Goal: Leave review/rating: Leave review/rating

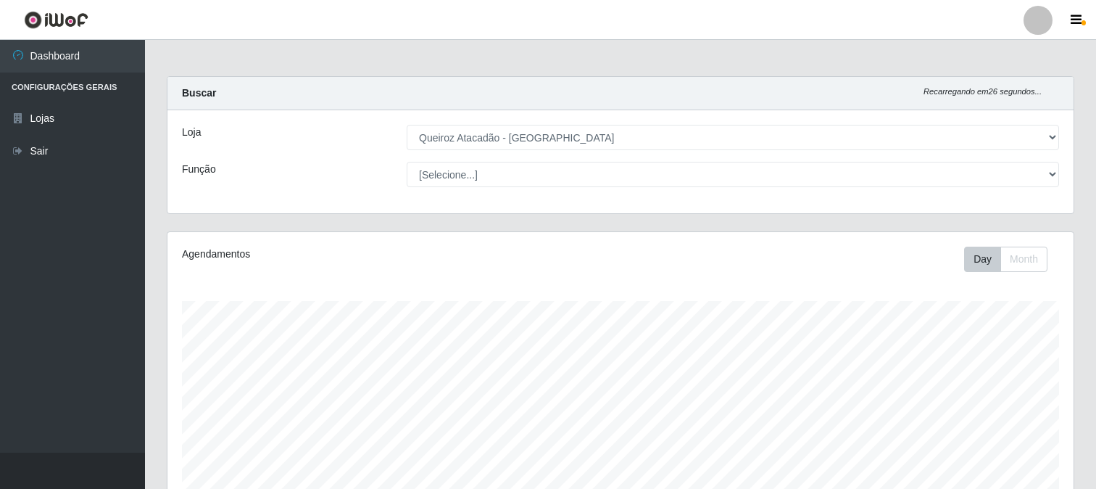
select select "464"
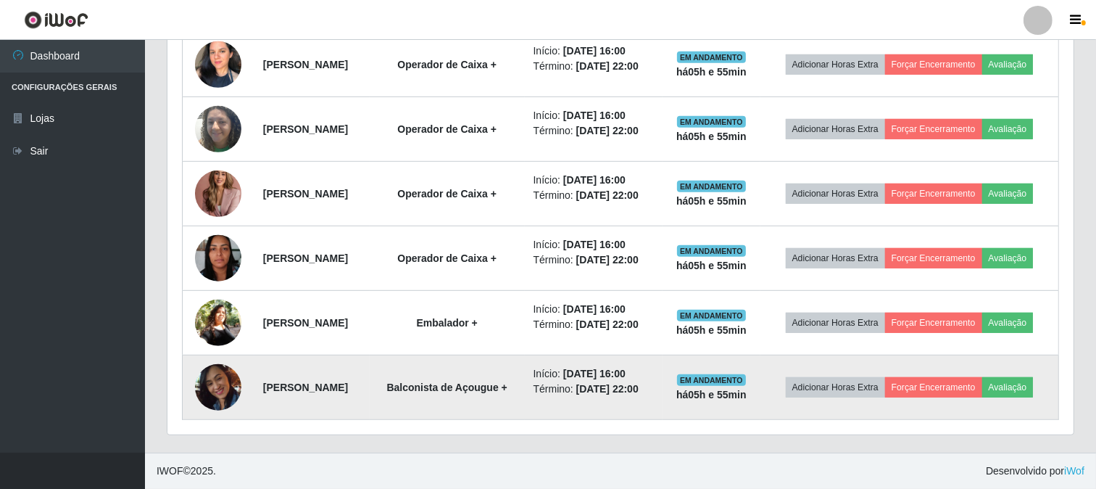
scroll to position [744, 0]
click at [944, 377] on button "Forçar Encerramento" at bounding box center [933, 387] width 97 height 20
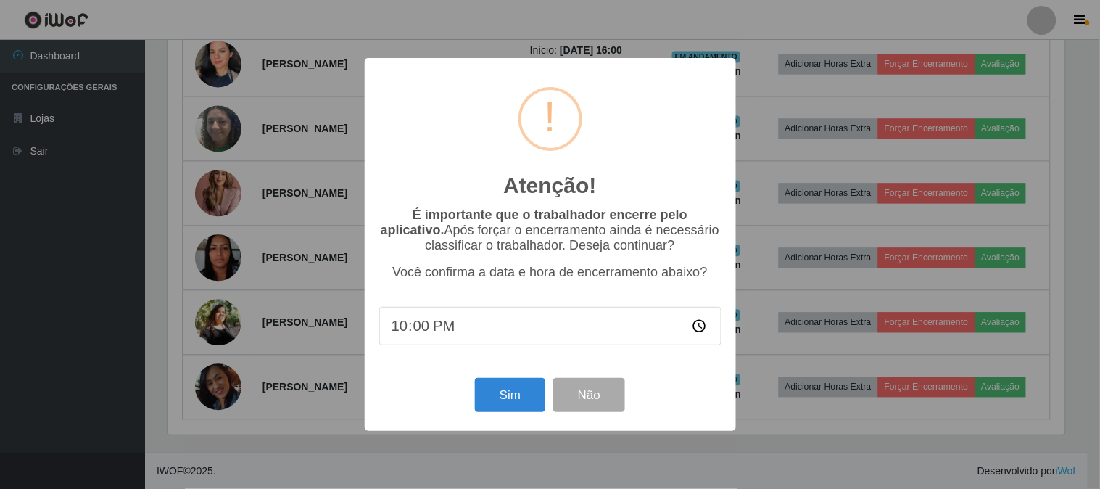
click at [697, 468] on div "Atenção! × É importante que o trabalhador encerre pelo aplicativo. Após forçar …" at bounding box center [550, 244] width 1100 height 489
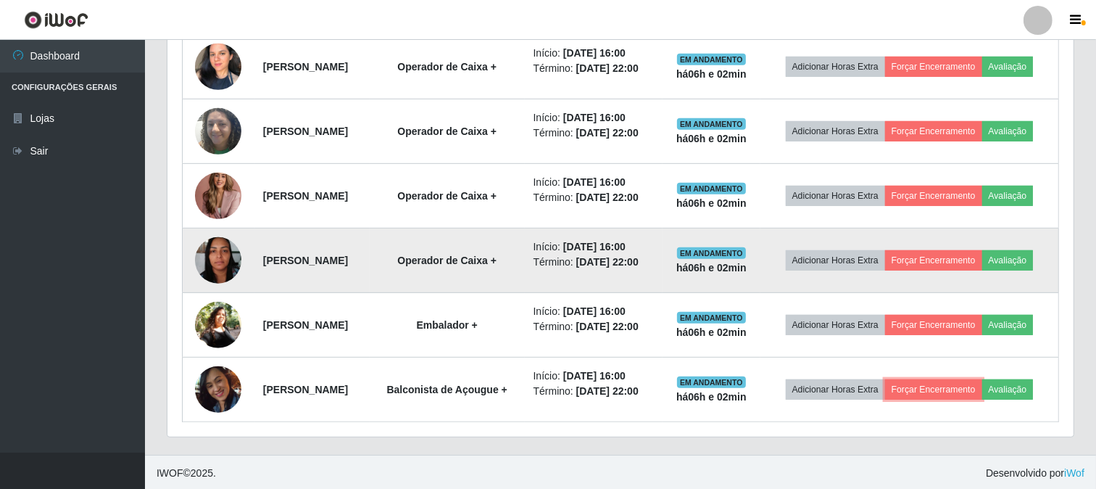
scroll to position [744, 0]
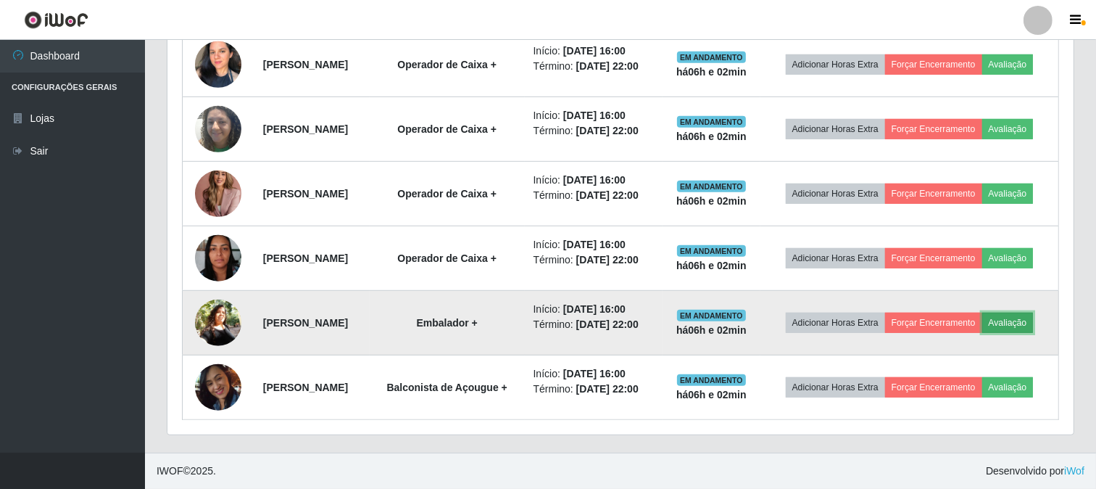
click at [982, 312] on button "Avaliação" at bounding box center [1007, 322] width 51 height 20
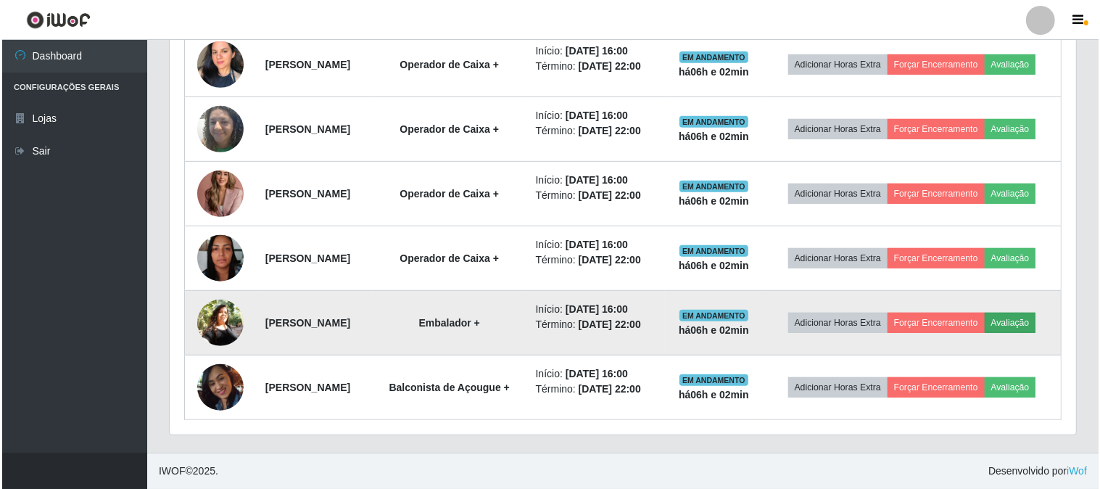
scroll to position [300, 897]
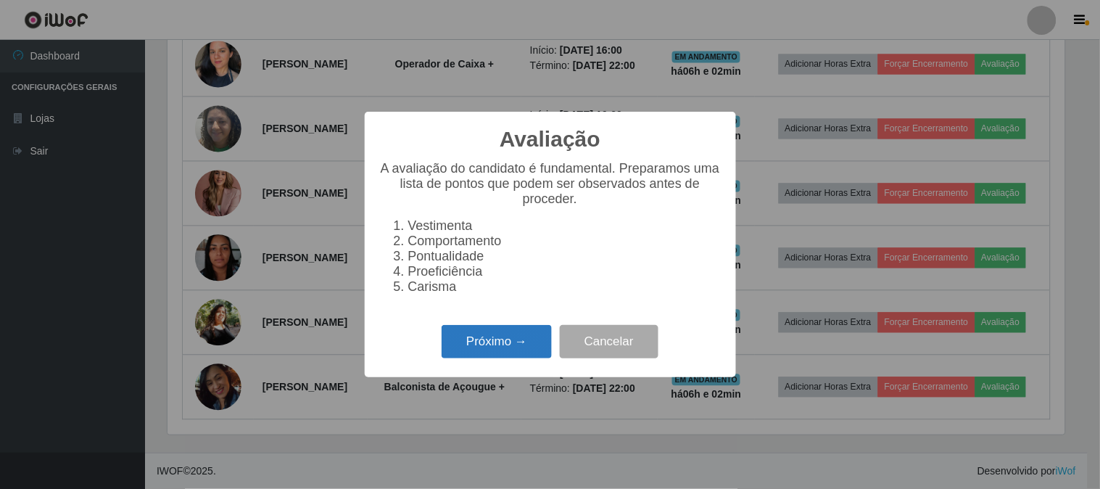
click at [481, 336] on button "Próximo →" at bounding box center [496, 342] width 110 height 34
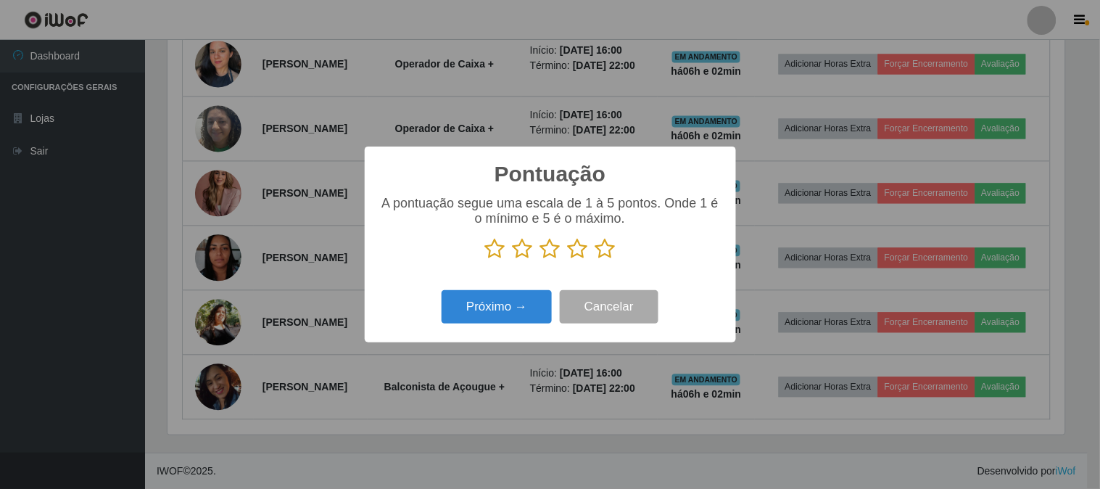
scroll to position [724620, 724023]
click at [598, 245] on icon at bounding box center [605, 249] width 20 height 22
click at [595, 260] on input "radio" at bounding box center [595, 260] width 0 height 0
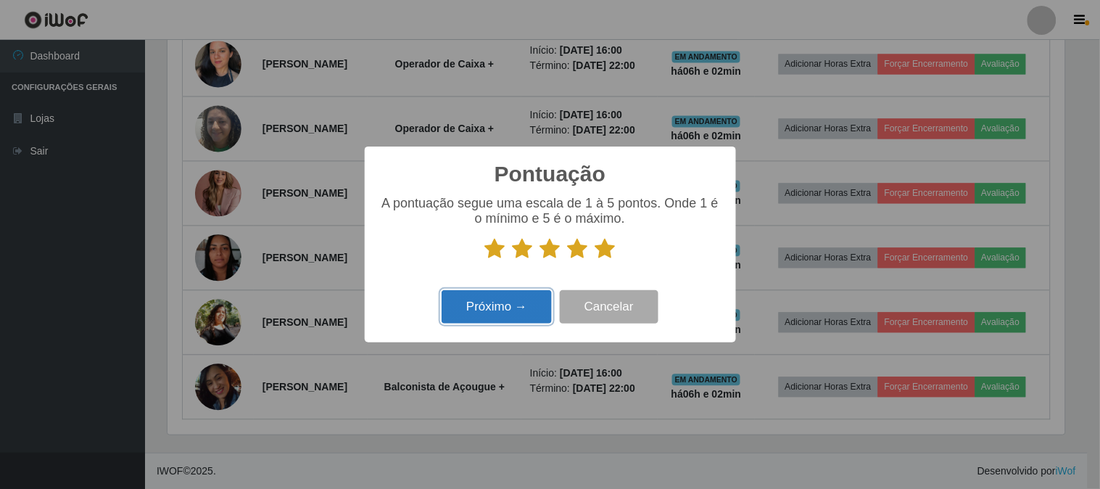
click at [508, 304] on button "Próximo →" at bounding box center [496, 307] width 110 height 34
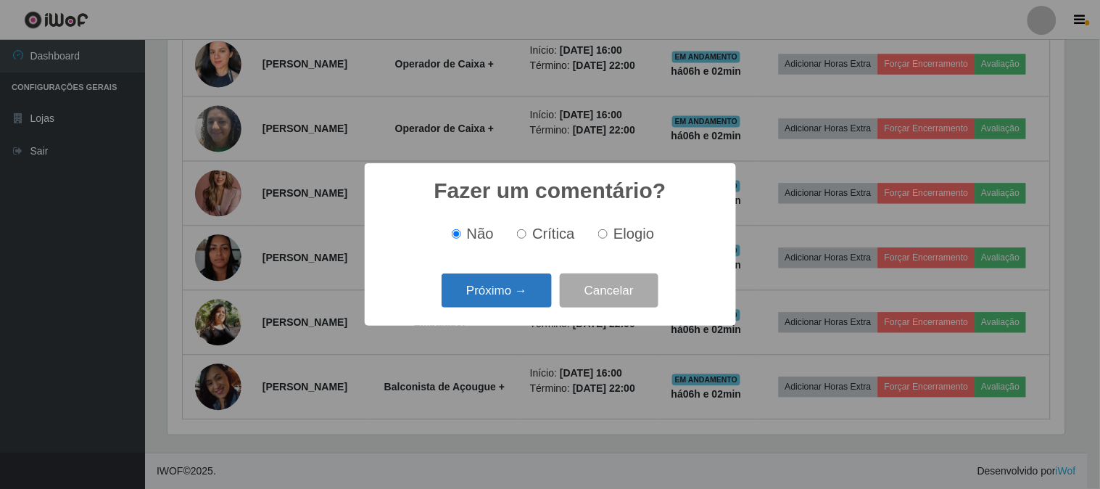
click at [507, 291] on button "Próximo →" at bounding box center [496, 290] width 110 height 34
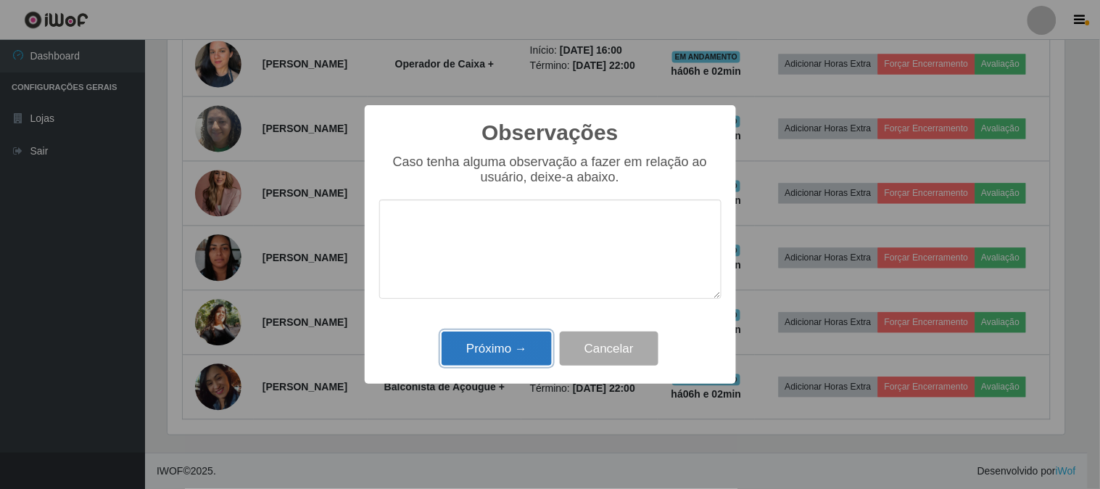
click at [484, 353] on button "Próximo →" at bounding box center [496, 348] width 110 height 34
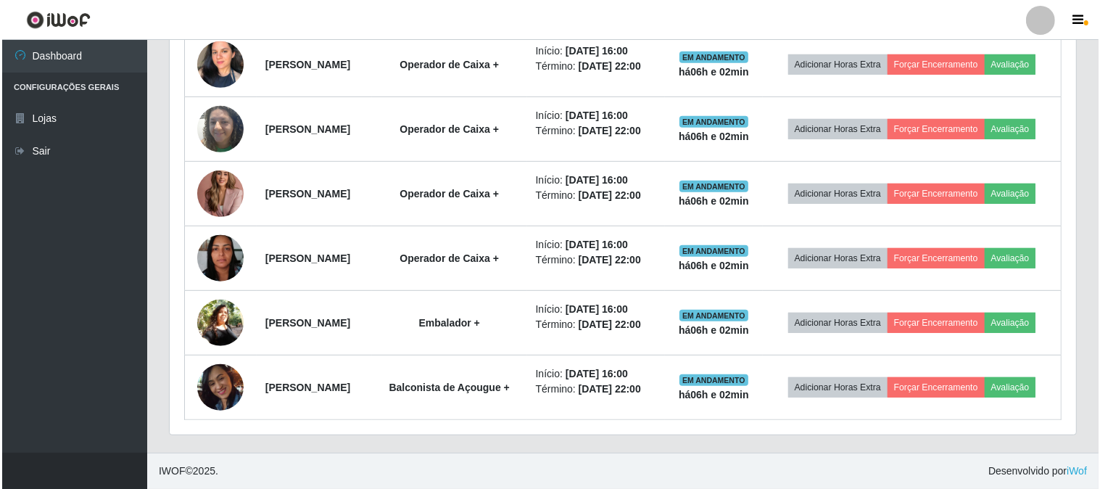
scroll to position [300, 906]
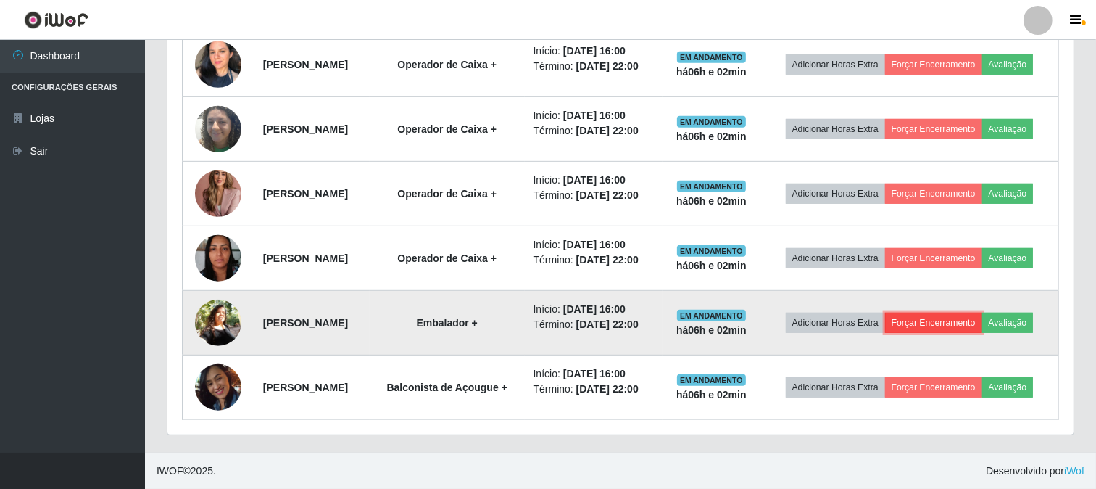
click at [982, 312] on button "Forçar Encerramento" at bounding box center [933, 322] width 97 height 20
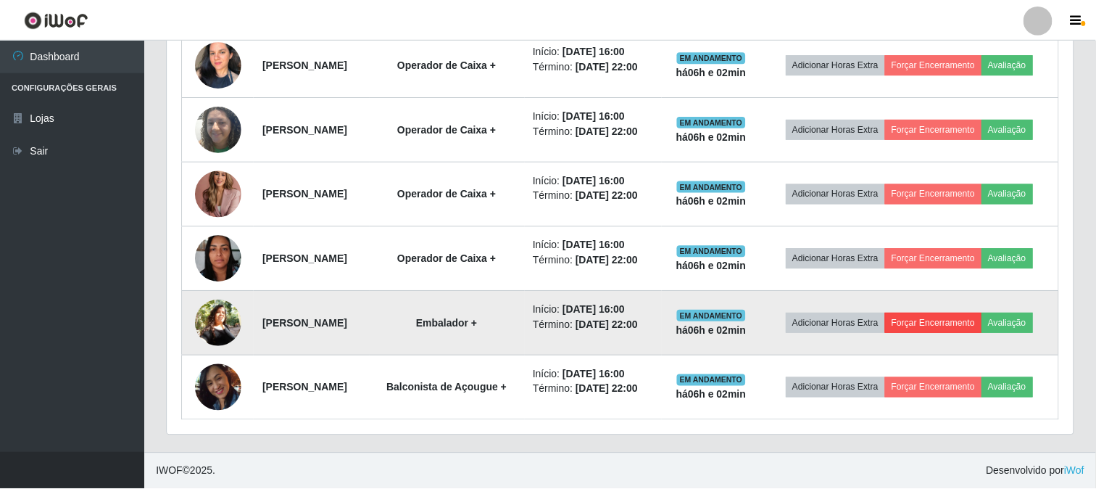
scroll to position [300, 897]
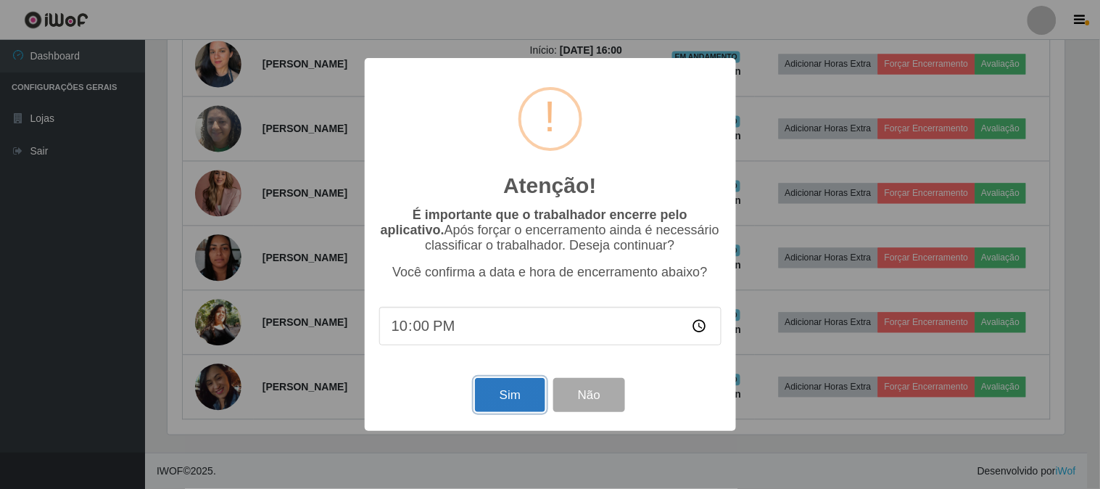
click at [535, 386] on button "Sim" at bounding box center [510, 395] width 70 height 34
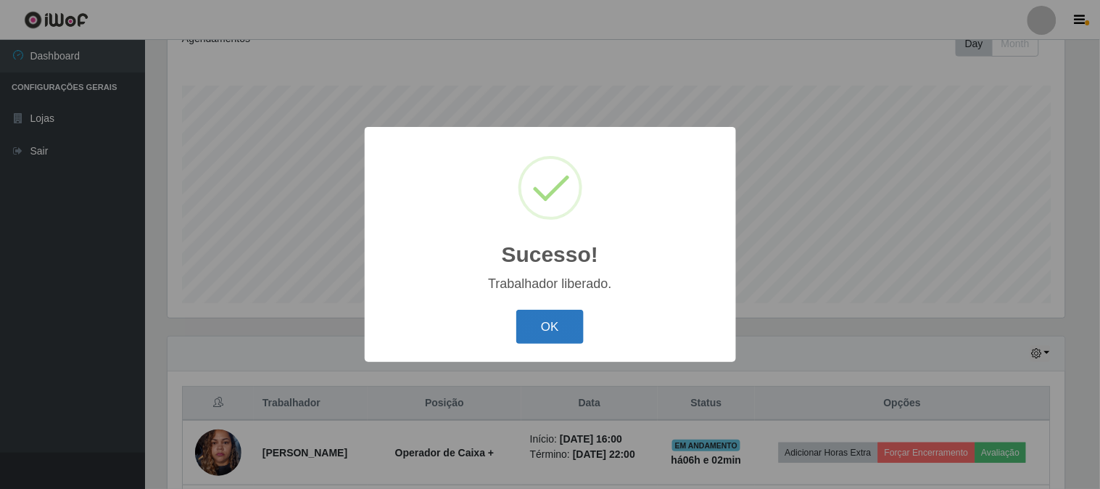
click at [576, 330] on button "OK" at bounding box center [549, 327] width 67 height 34
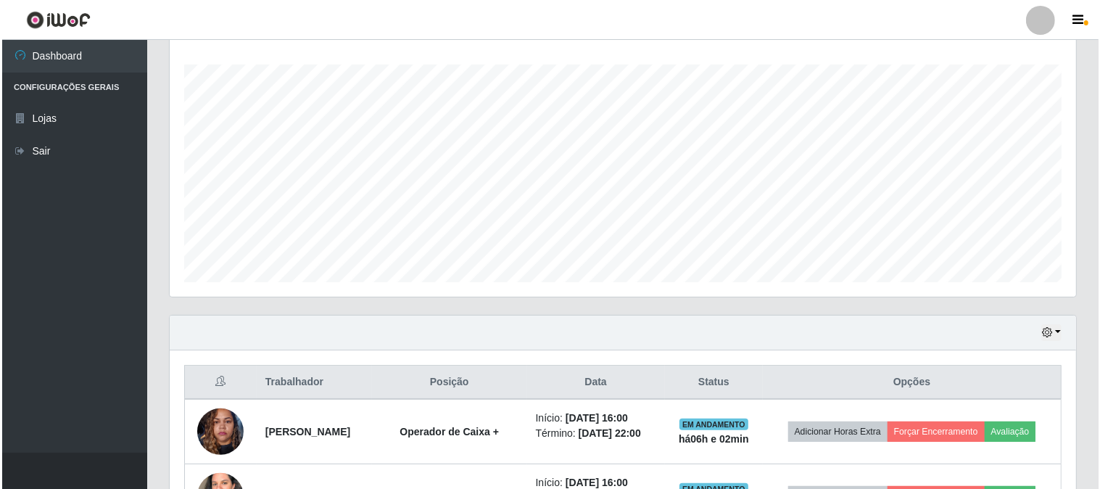
scroll to position [377, 0]
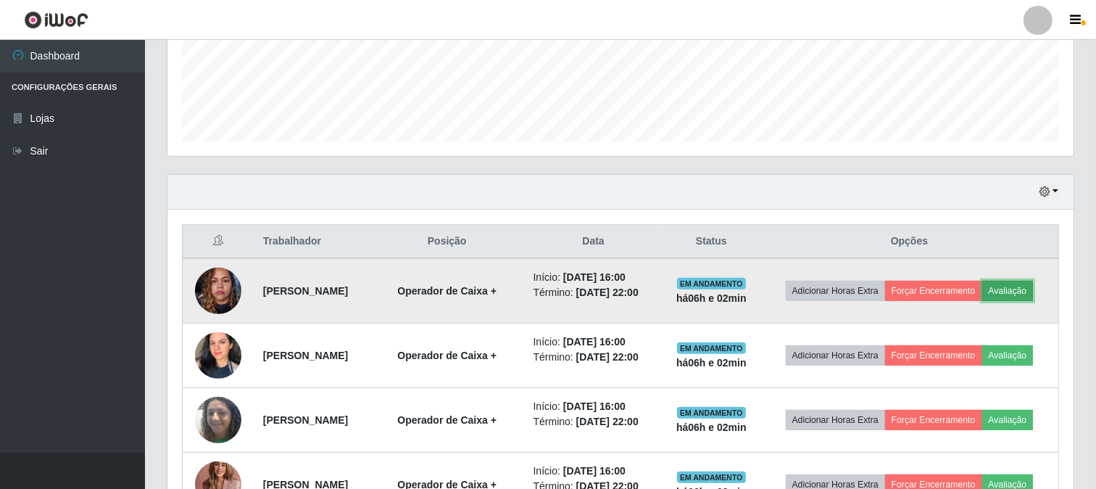
click at [1016, 287] on button "Avaliação" at bounding box center [1007, 291] width 51 height 20
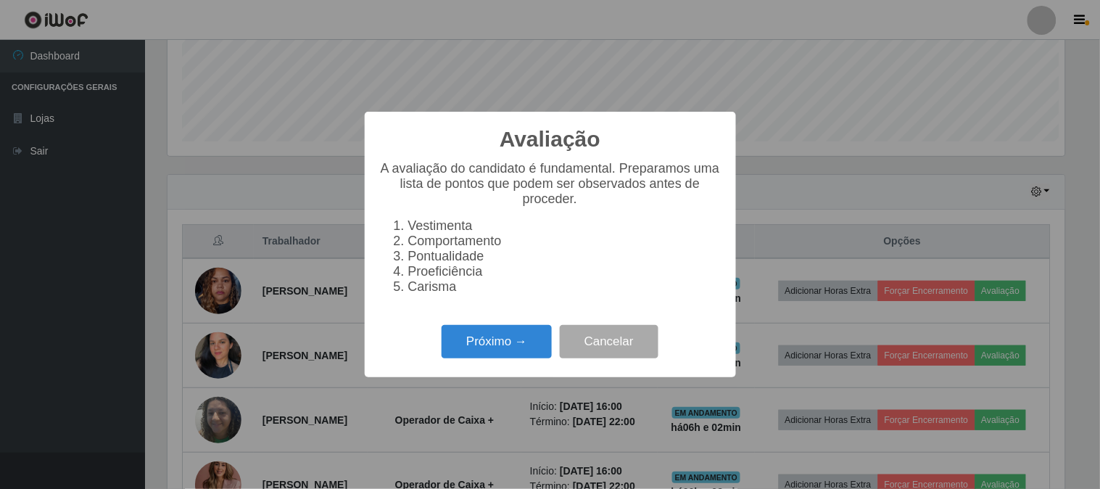
scroll to position [300, 897]
click at [501, 343] on button "Próximo →" at bounding box center [496, 342] width 110 height 34
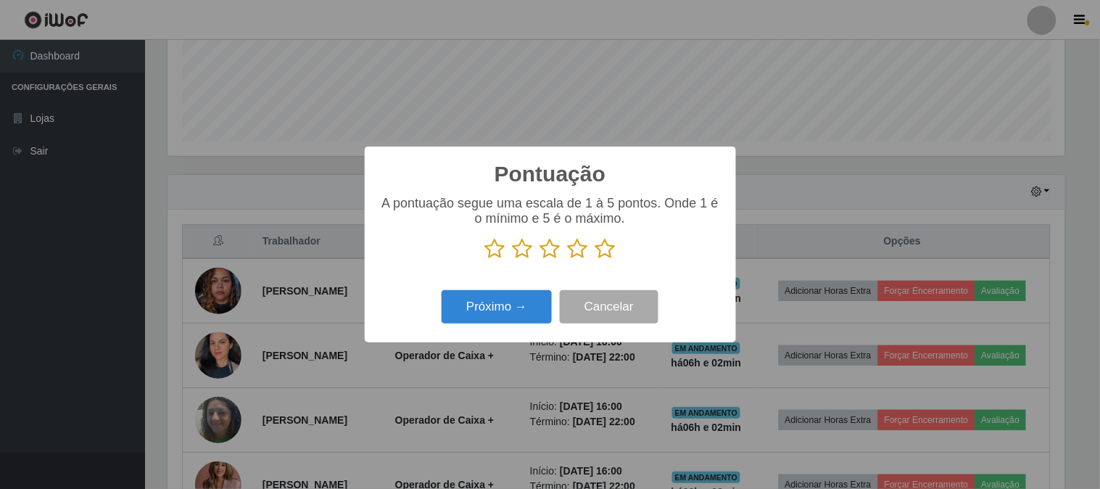
scroll to position [724620, 724023]
click at [610, 248] on icon at bounding box center [605, 249] width 20 height 22
click at [595, 260] on input "radio" at bounding box center [595, 260] width 0 height 0
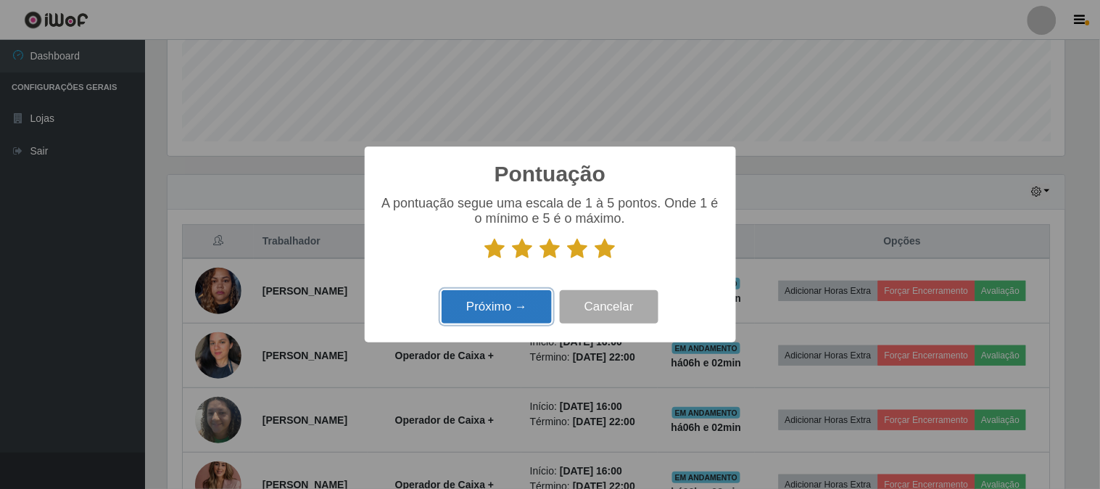
click at [511, 293] on button "Próximo →" at bounding box center [496, 307] width 110 height 34
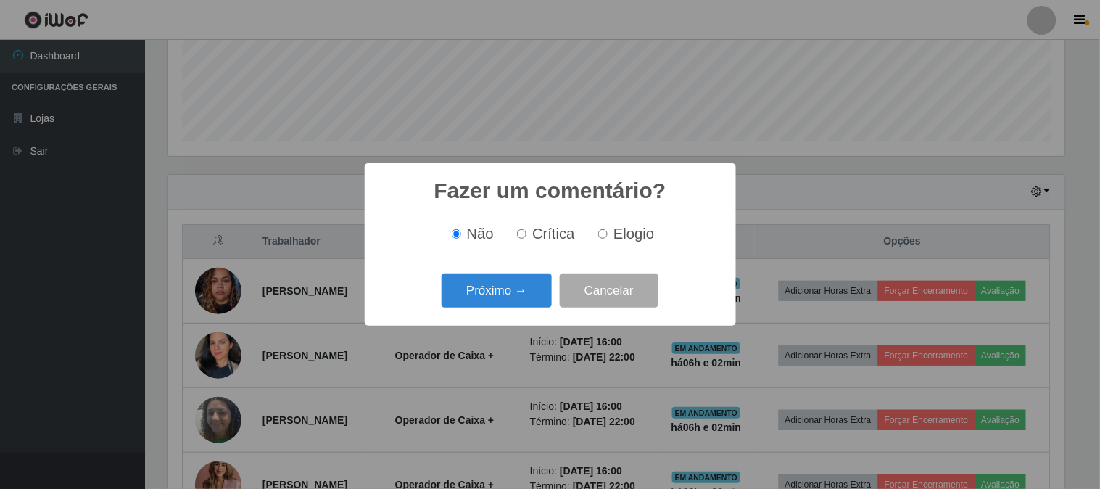
click at [511, 293] on button "Próximo →" at bounding box center [496, 290] width 110 height 34
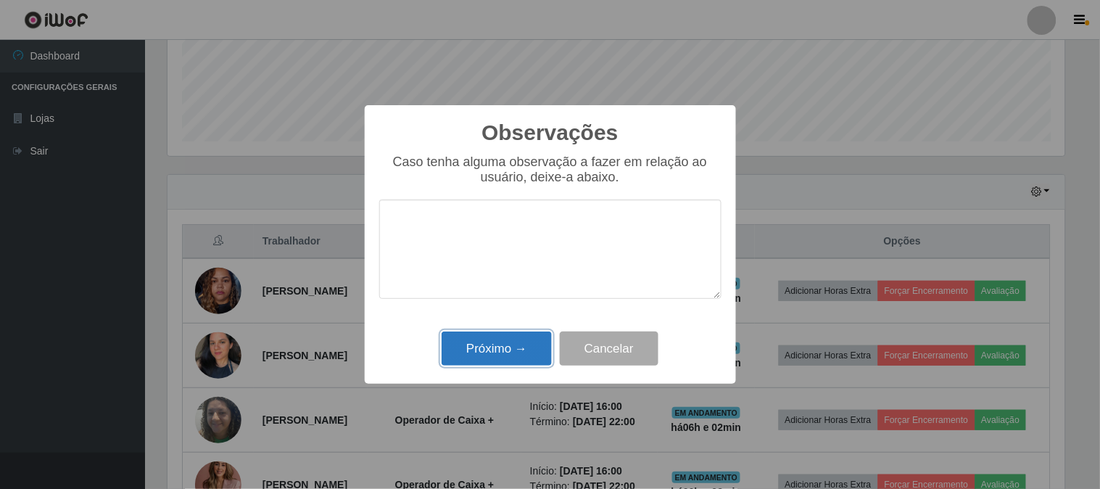
click at [487, 332] on button "Próximo →" at bounding box center [496, 348] width 110 height 34
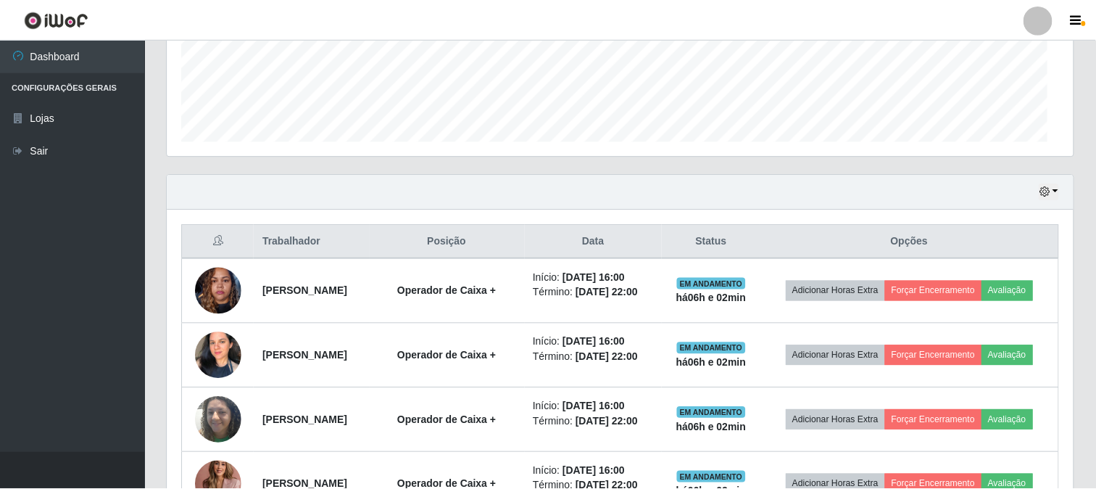
scroll to position [300, 906]
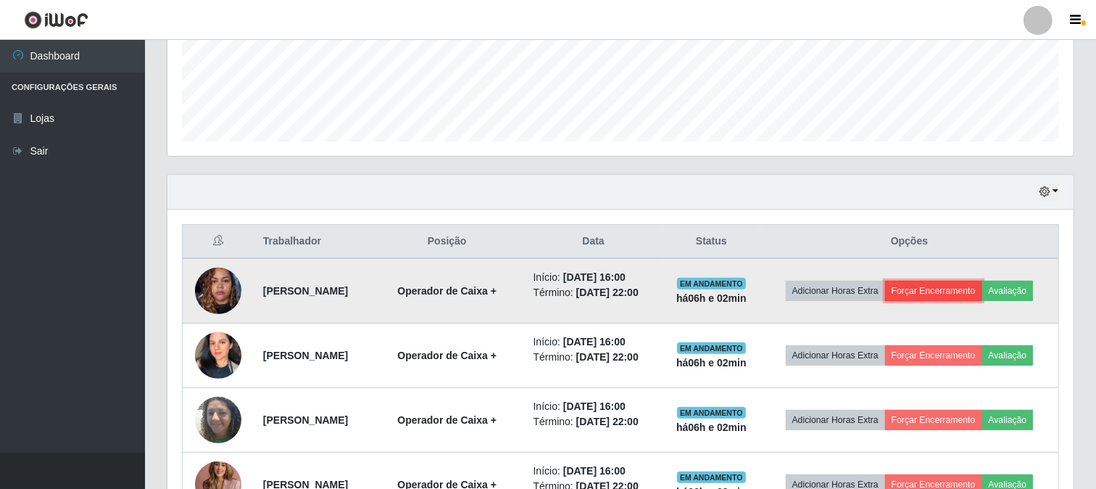
click at [945, 286] on button "Forçar Encerramento" at bounding box center [933, 291] width 97 height 20
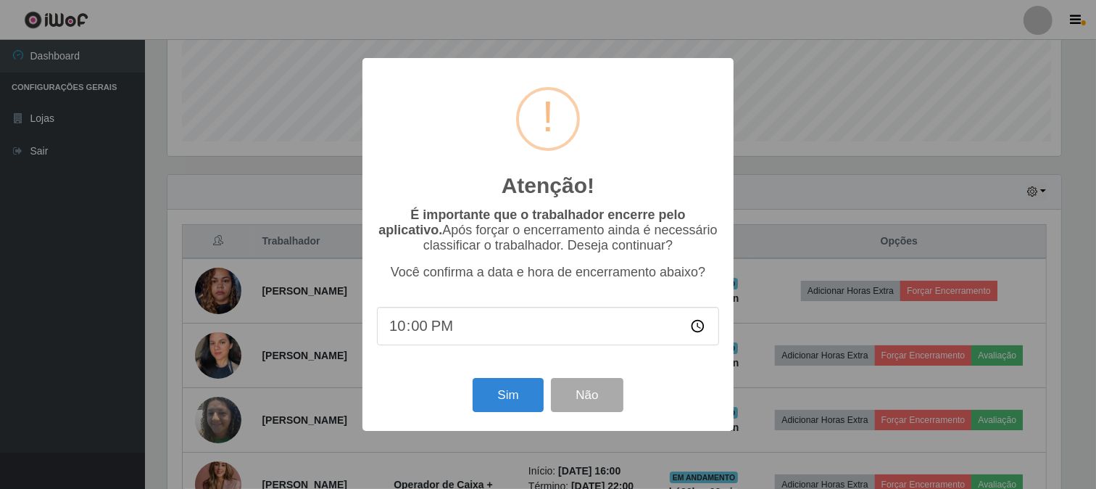
scroll to position [300, 897]
click at [508, 394] on button "Sim" at bounding box center [510, 395] width 70 height 34
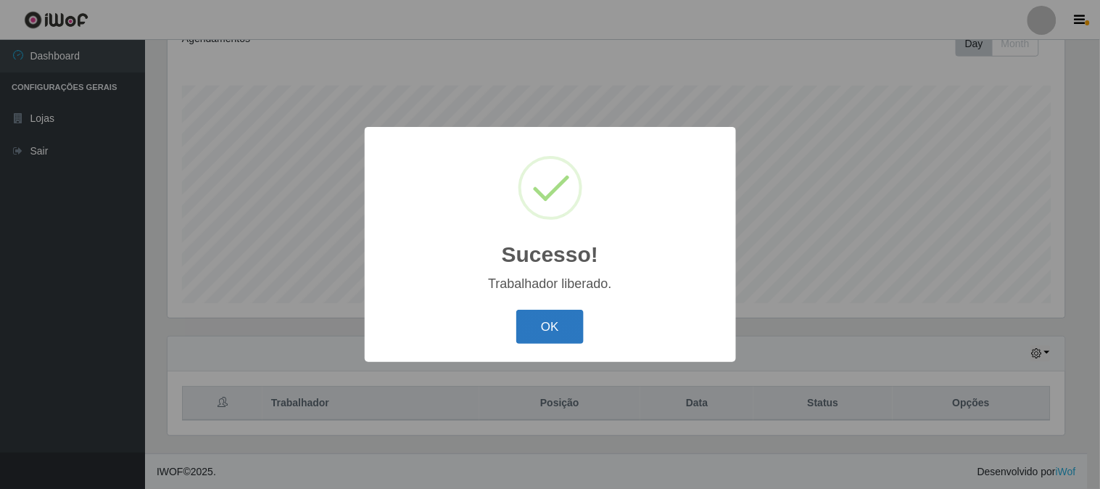
click at [528, 330] on button "OK" at bounding box center [549, 327] width 67 height 34
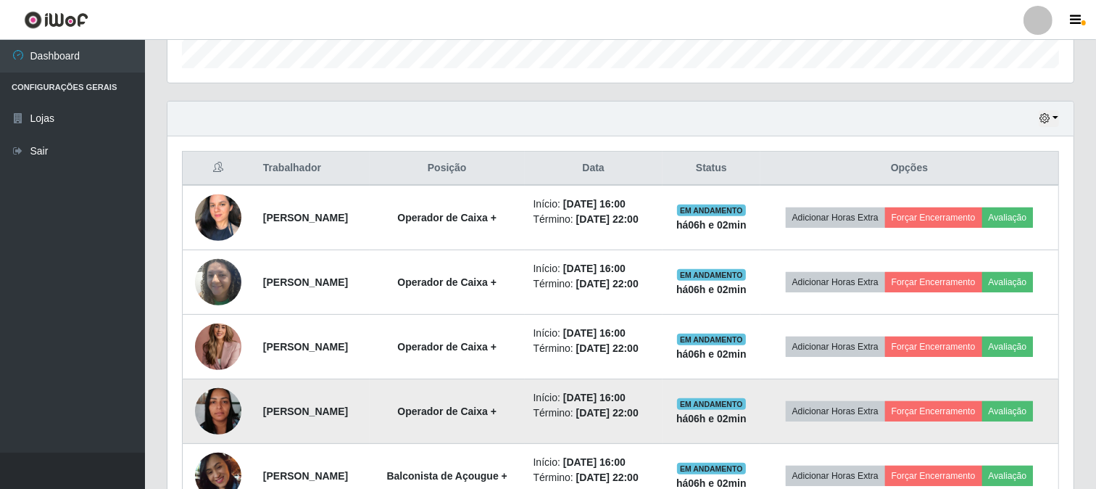
scroll to position [0, 0]
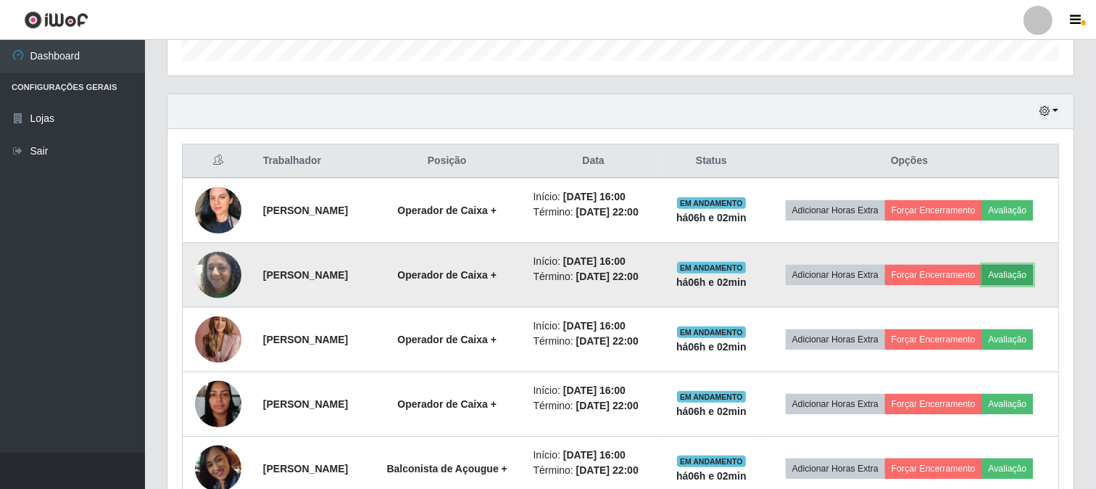
click at [1021, 269] on button "Avaliação" at bounding box center [1007, 275] width 51 height 20
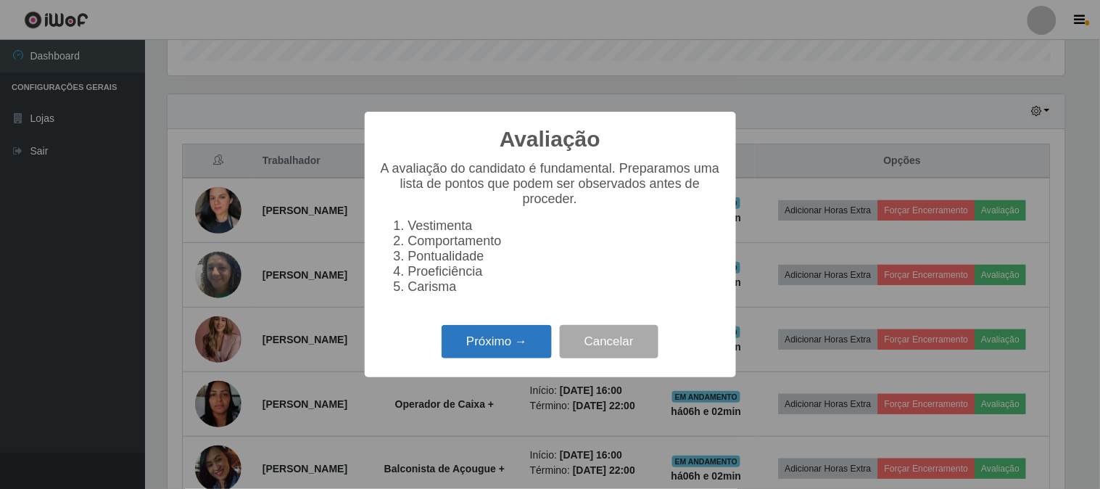
click at [515, 338] on button "Próximo →" at bounding box center [496, 342] width 110 height 34
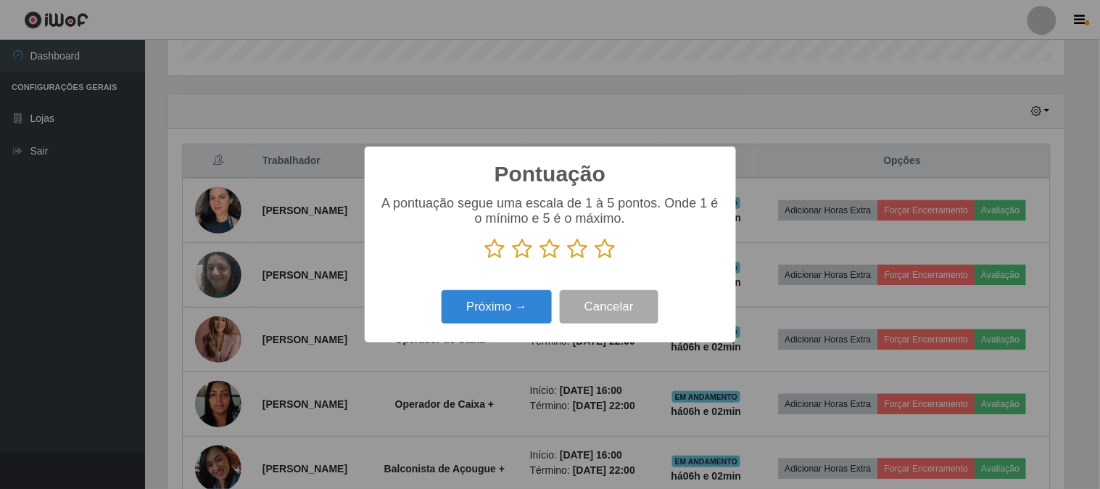
click at [612, 254] on icon at bounding box center [605, 249] width 20 height 22
click at [595, 260] on input "radio" at bounding box center [595, 260] width 0 height 0
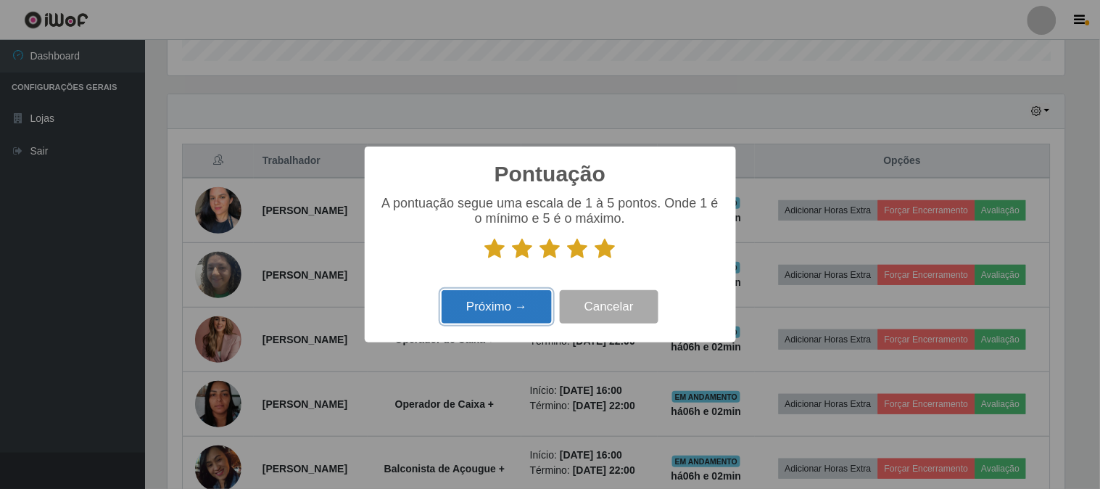
click at [536, 294] on button "Próximo →" at bounding box center [496, 307] width 110 height 34
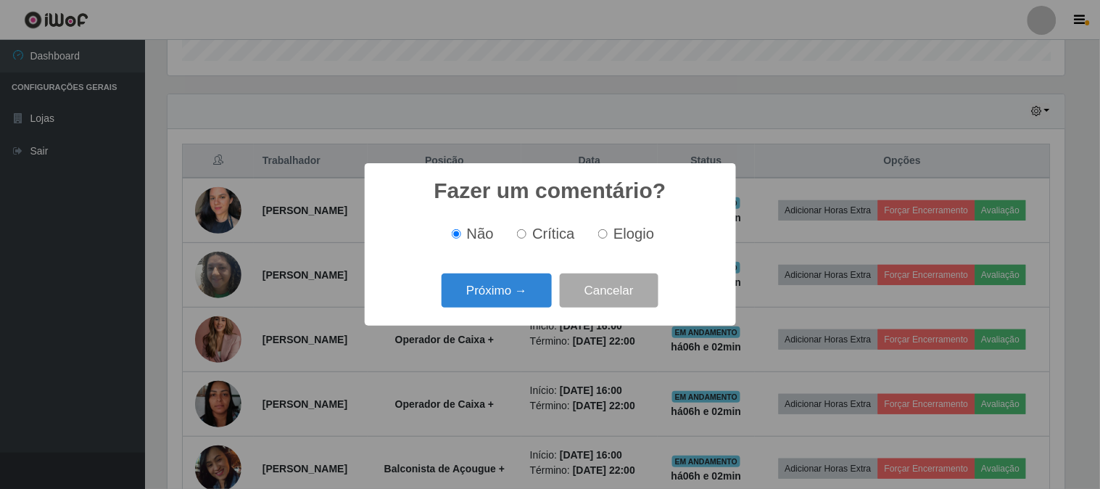
click at [536, 294] on button "Próximo →" at bounding box center [496, 290] width 110 height 34
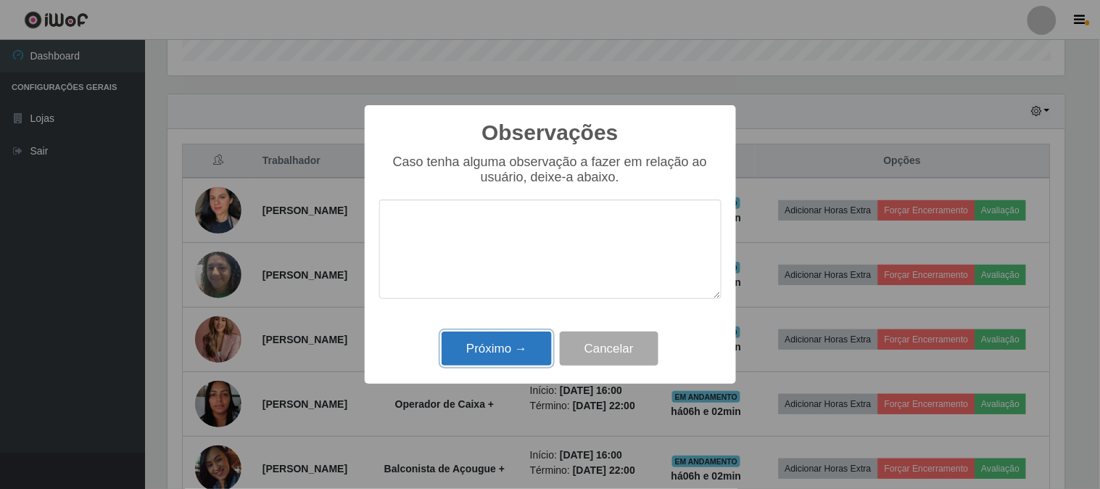
click at [491, 356] on button "Próximo →" at bounding box center [496, 348] width 110 height 34
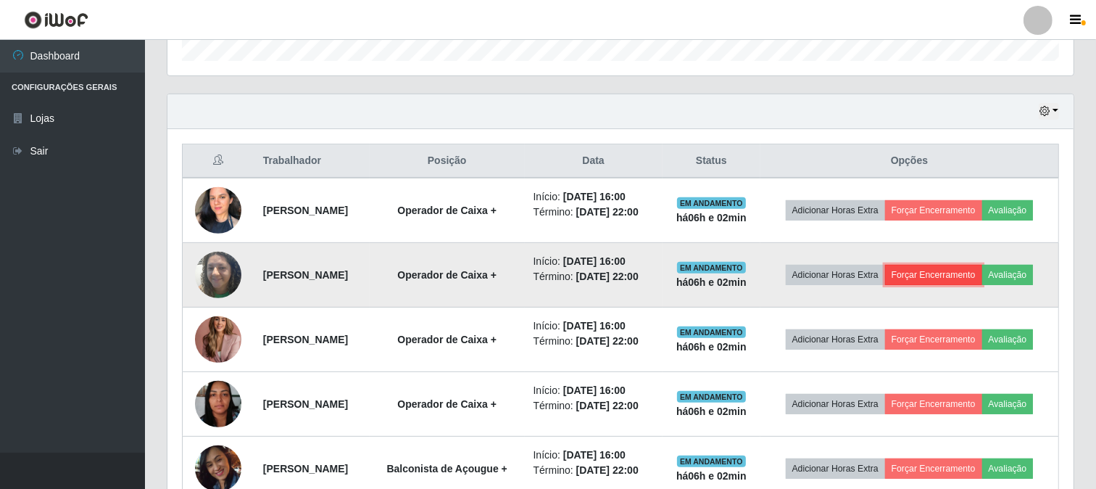
click at [958, 273] on button "Forçar Encerramento" at bounding box center [933, 275] width 97 height 20
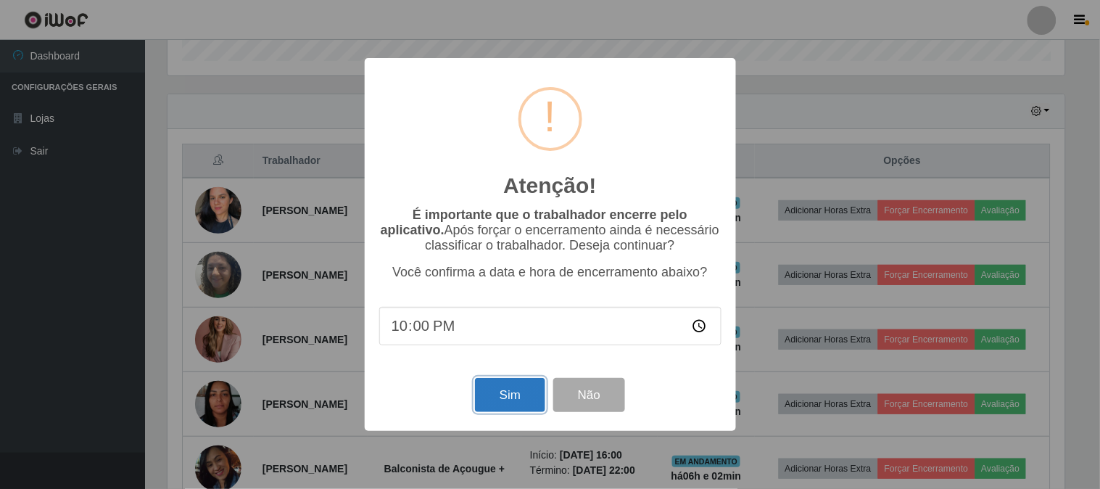
click at [518, 386] on button "Sim" at bounding box center [510, 395] width 70 height 34
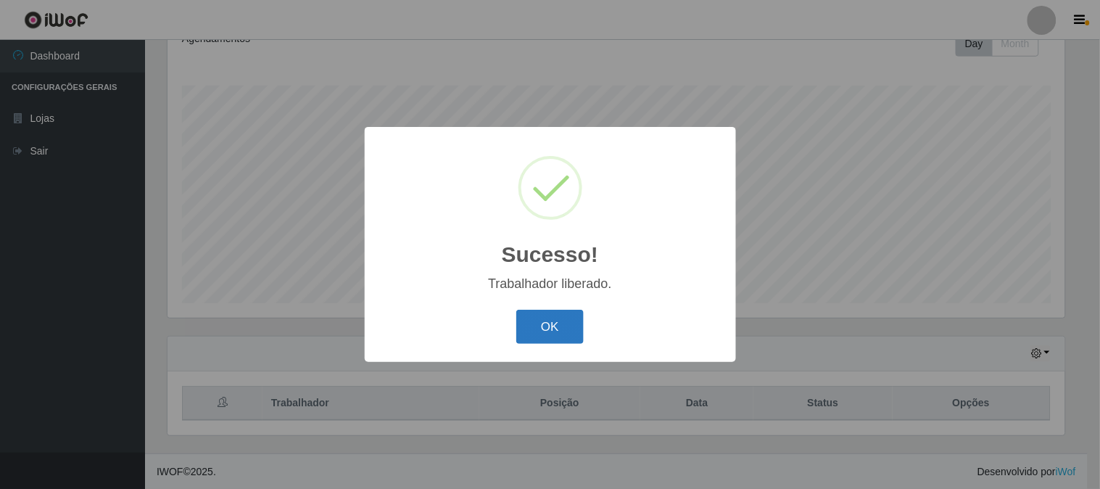
click at [547, 316] on button "OK" at bounding box center [549, 327] width 67 height 34
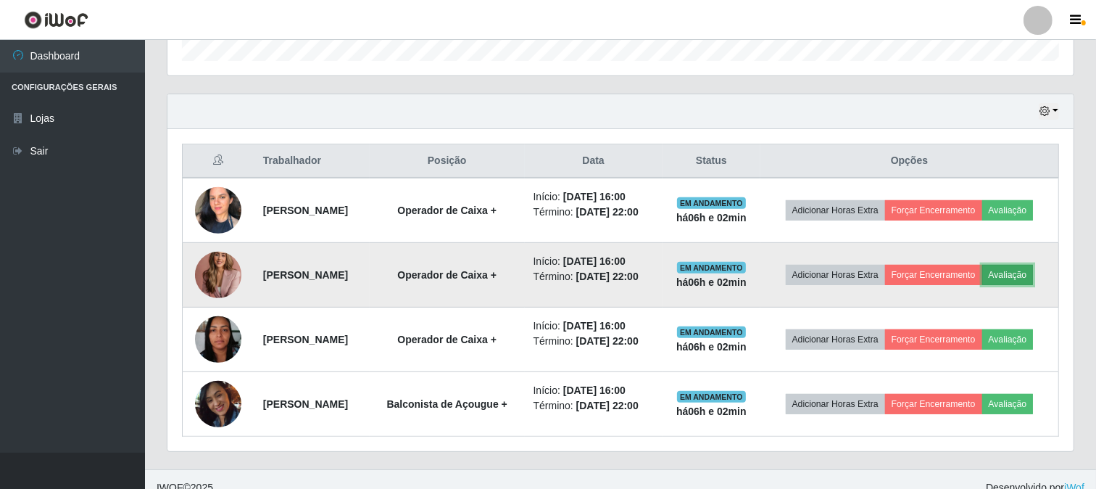
click at [1019, 265] on button "Avaliação" at bounding box center [1007, 275] width 51 height 20
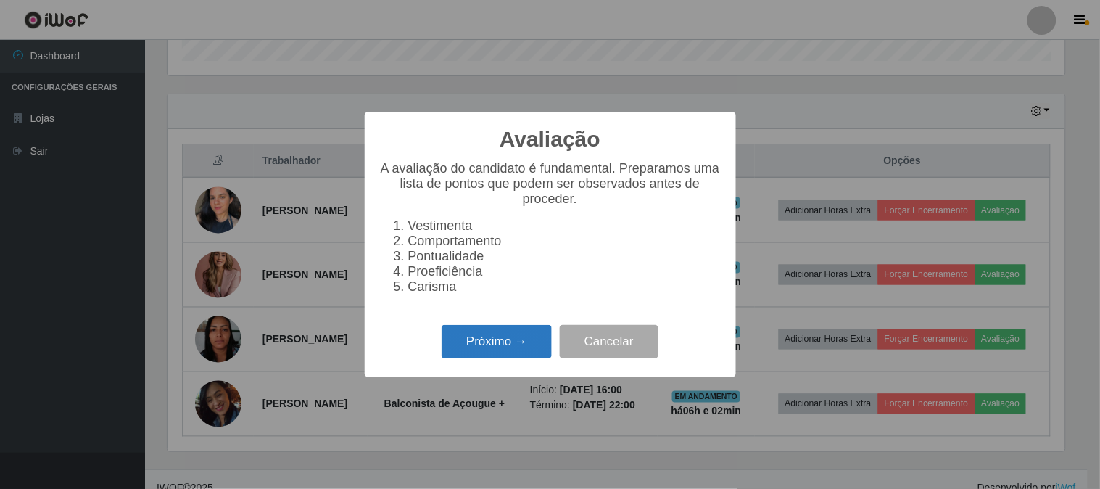
click at [518, 342] on button "Próximo →" at bounding box center [496, 342] width 110 height 34
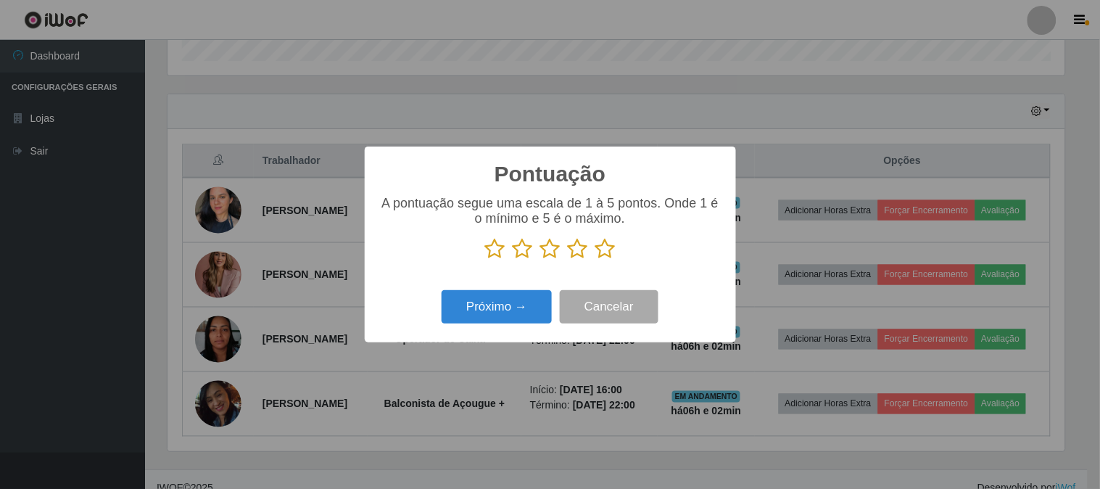
click at [613, 248] on icon at bounding box center [605, 249] width 20 height 22
click at [595, 260] on input "radio" at bounding box center [595, 260] width 0 height 0
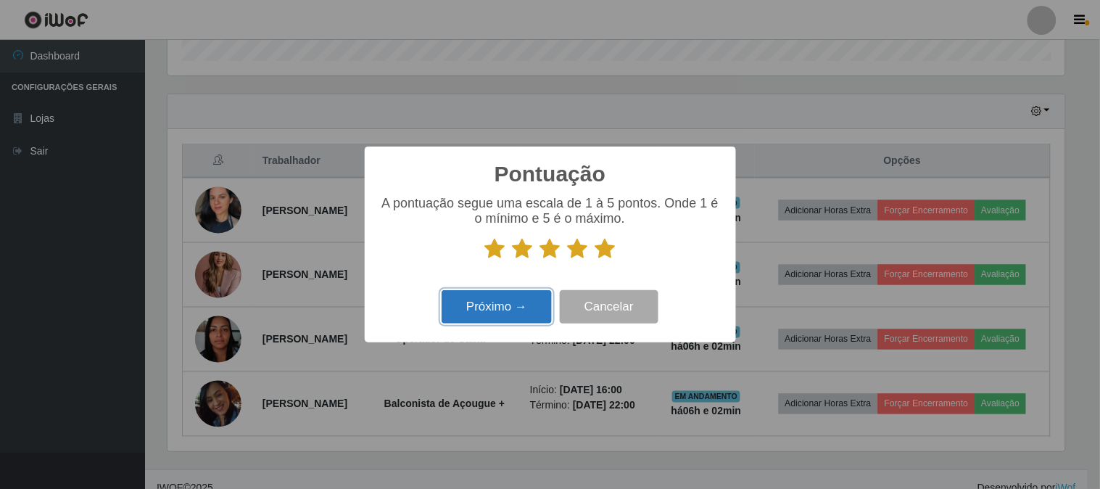
click at [525, 299] on button "Próximo →" at bounding box center [496, 307] width 110 height 34
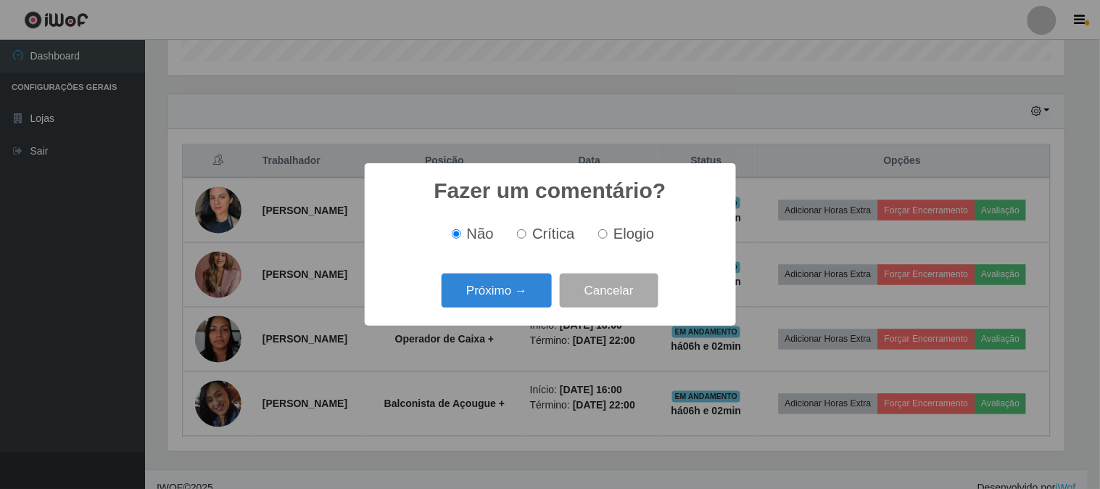
click at [525, 299] on button "Próximo →" at bounding box center [496, 290] width 110 height 34
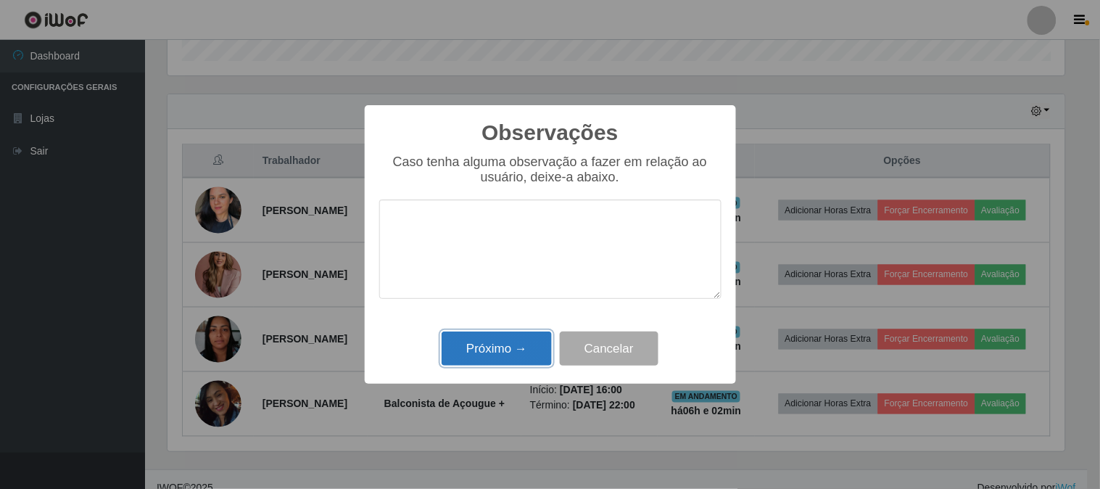
click at [493, 351] on button "Próximo →" at bounding box center [496, 348] width 110 height 34
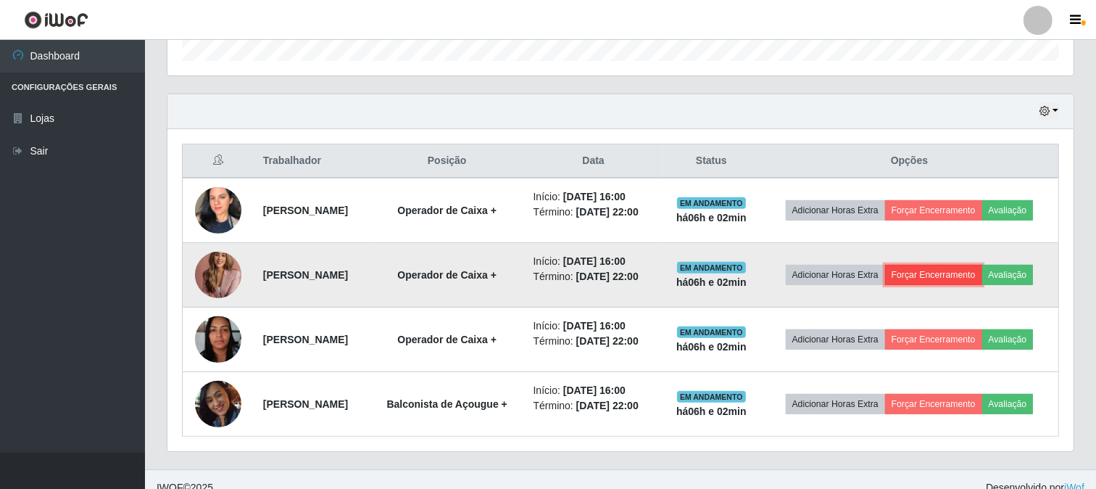
click at [974, 276] on button "Forçar Encerramento" at bounding box center [933, 275] width 97 height 20
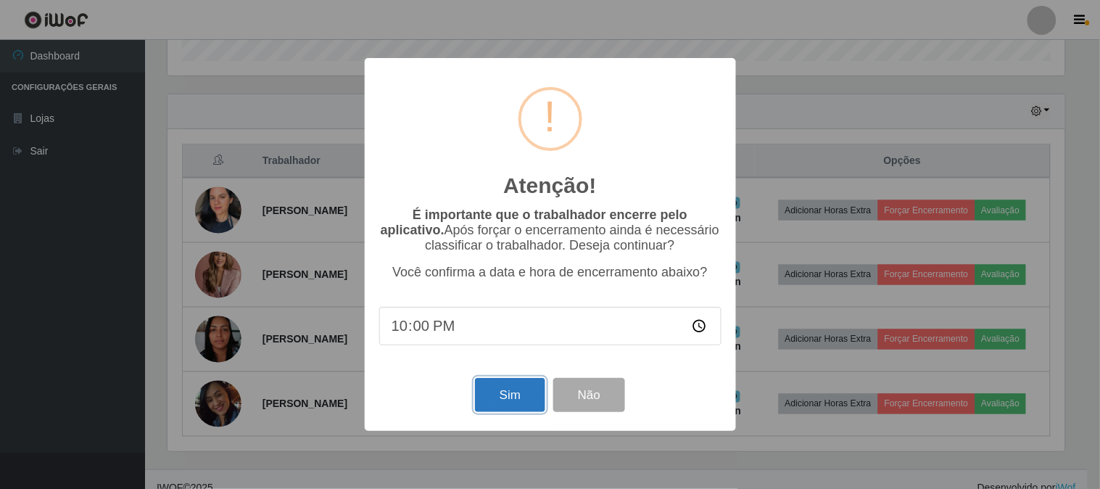
click at [499, 388] on button "Sim" at bounding box center [510, 395] width 70 height 34
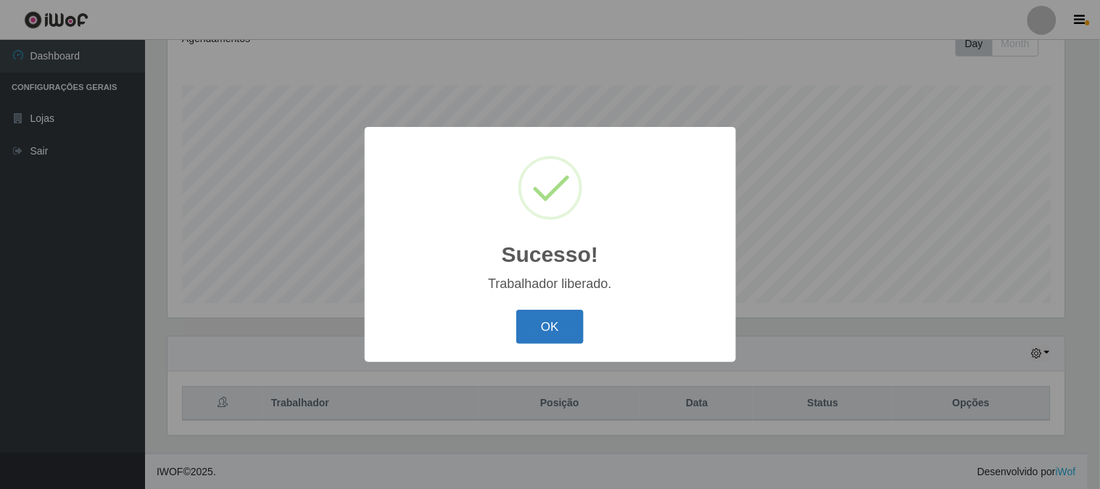
click at [547, 331] on button "OK" at bounding box center [549, 327] width 67 height 34
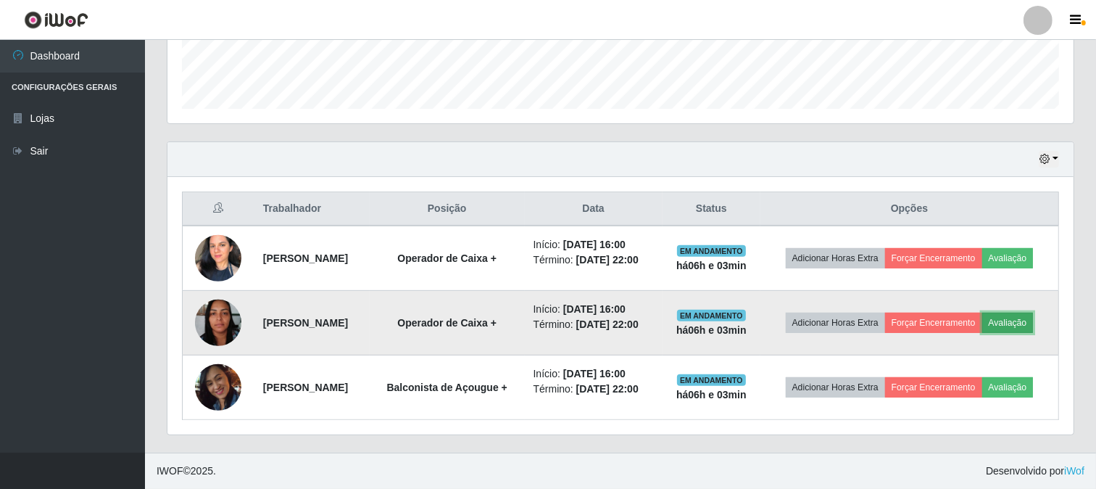
click at [1013, 316] on button "Avaliação" at bounding box center [1007, 322] width 51 height 20
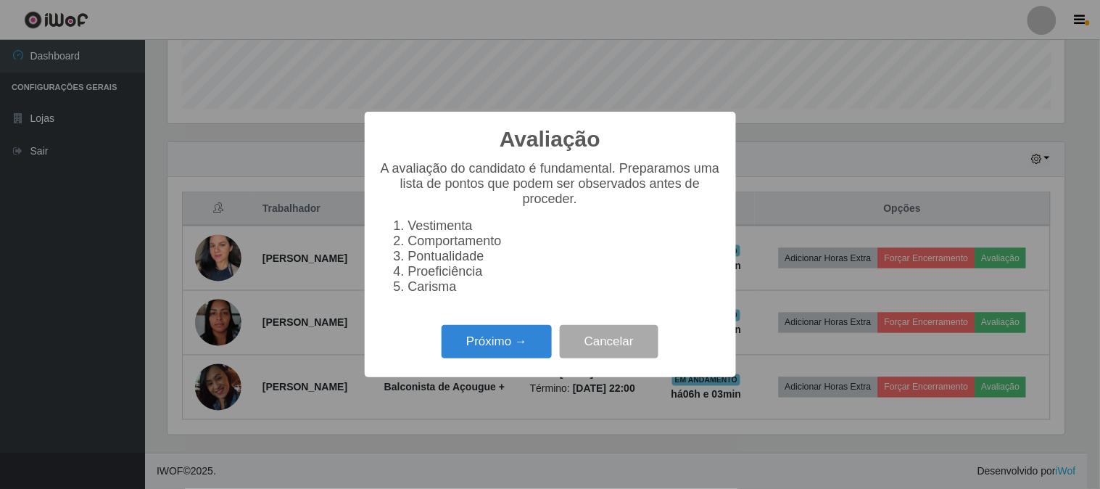
click at [525, 326] on div "Avaliação × A avaliação do candidato é fundamental. Preparamos uma lista de pon…" at bounding box center [550, 244] width 371 height 265
click at [524, 339] on button "Próximo →" at bounding box center [496, 342] width 110 height 34
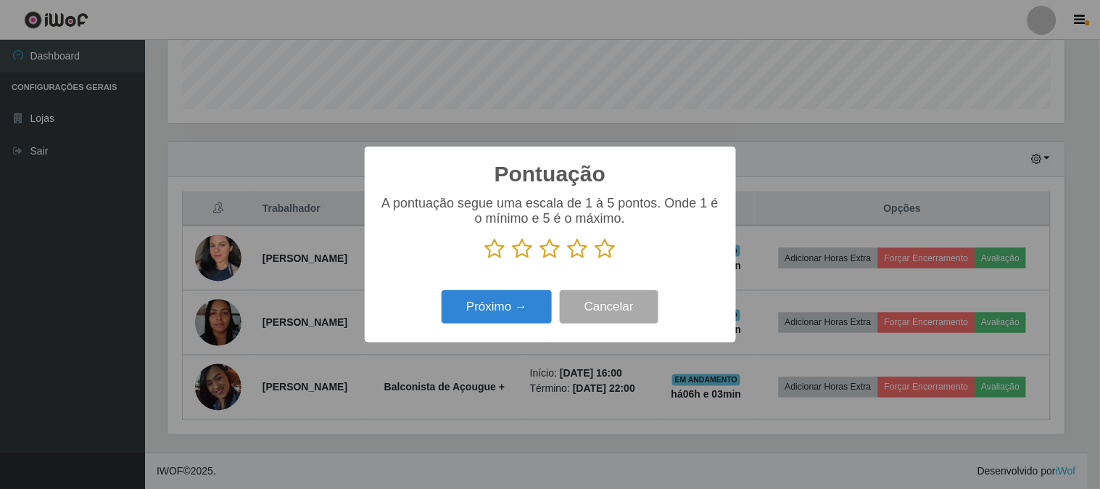
click at [610, 256] on icon at bounding box center [605, 249] width 20 height 22
click at [595, 260] on input "radio" at bounding box center [595, 260] width 0 height 0
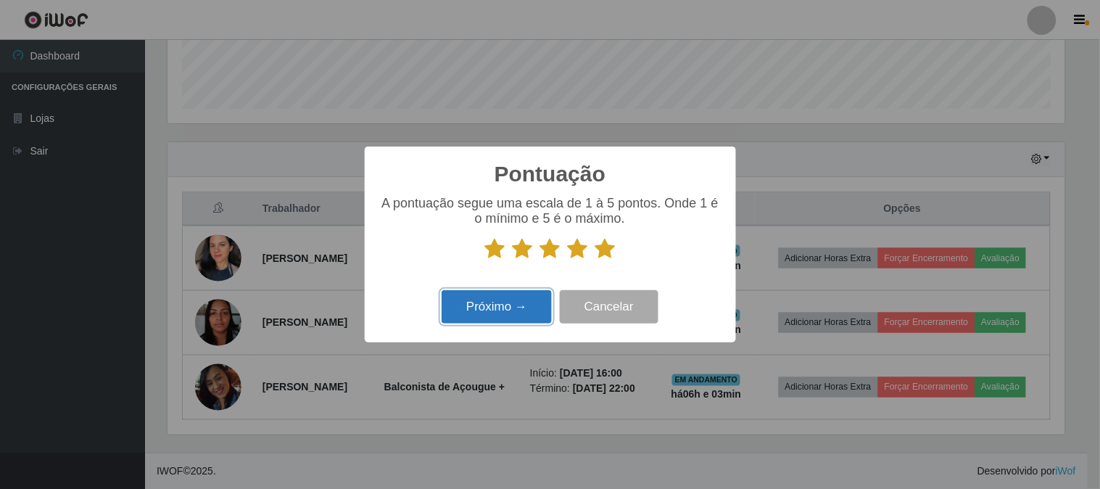
click at [502, 319] on button "Próximo →" at bounding box center [496, 307] width 110 height 34
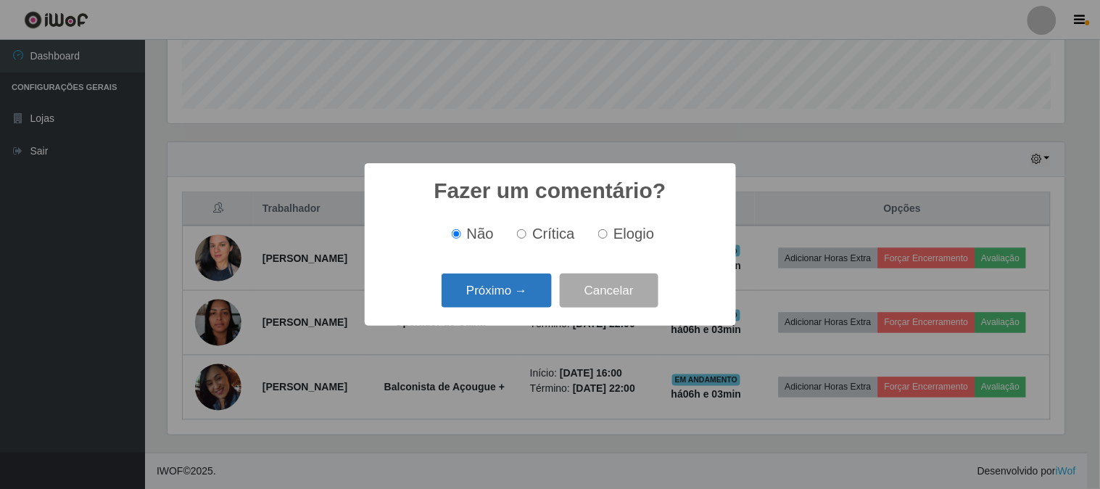
click at [508, 294] on button "Próximo →" at bounding box center [496, 290] width 110 height 34
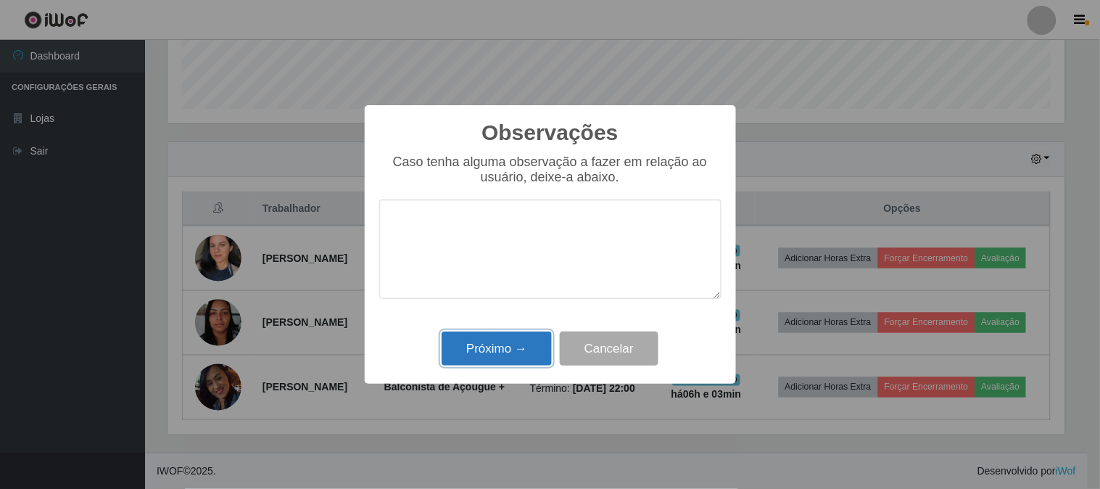
click at [522, 339] on button "Próximo →" at bounding box center [496, 348] width 110 height 34
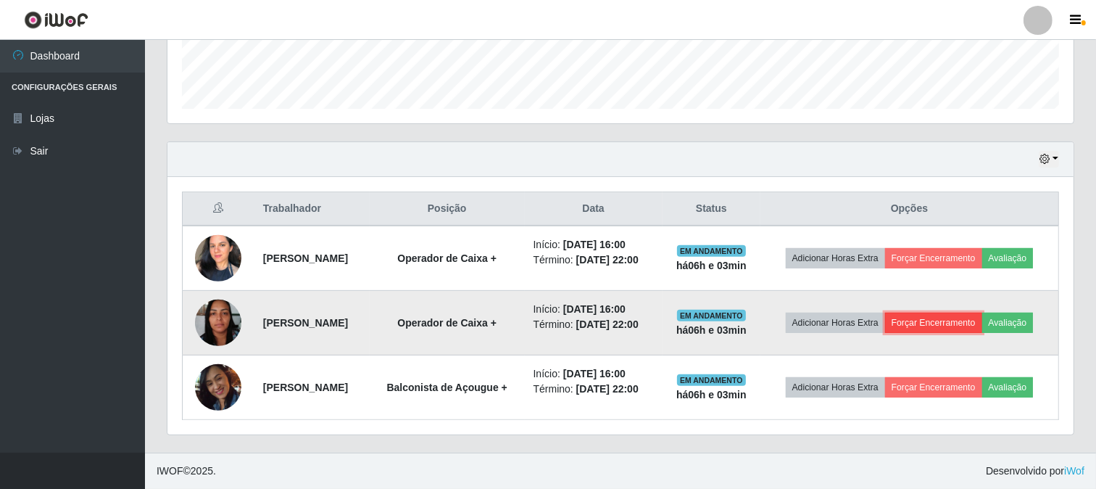
click at [946, 320] on button "Forçar Encerramento" at bounding box center [933, 322] width 97 height 20
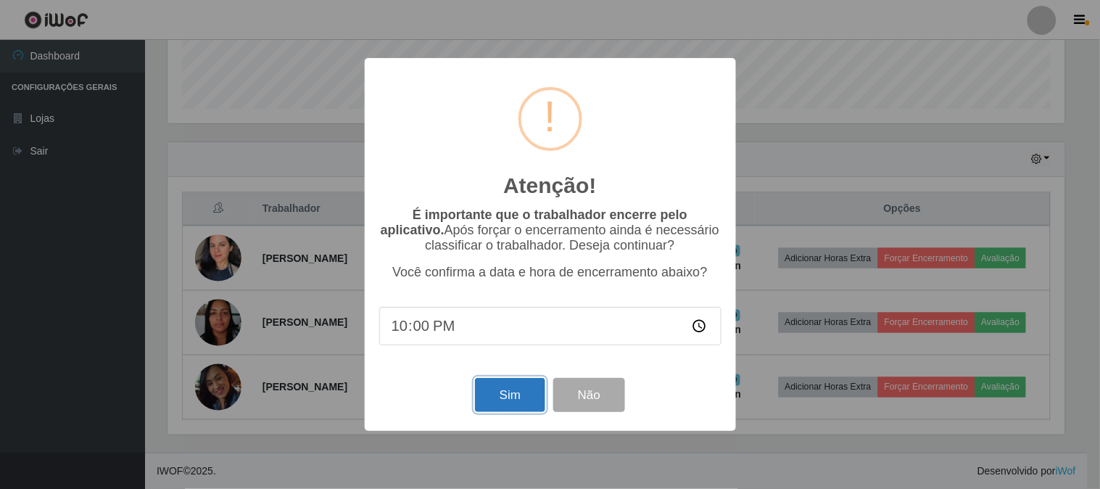
click at [523, 389] on button "Sim" at bounding box center [510, 395] width 70 height 34
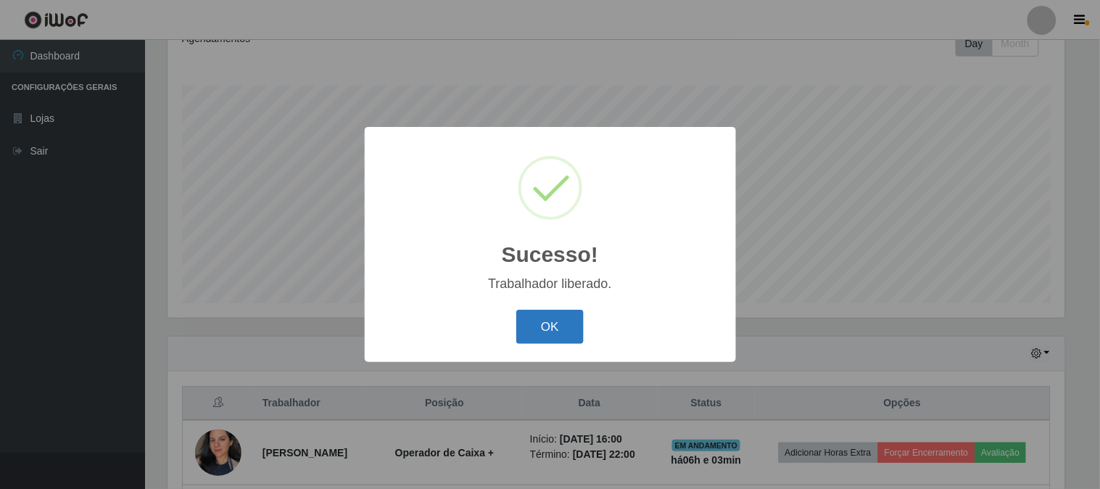
click at [541, 337] on button "OK" at bounding box center [549, 327] width 67 height 34
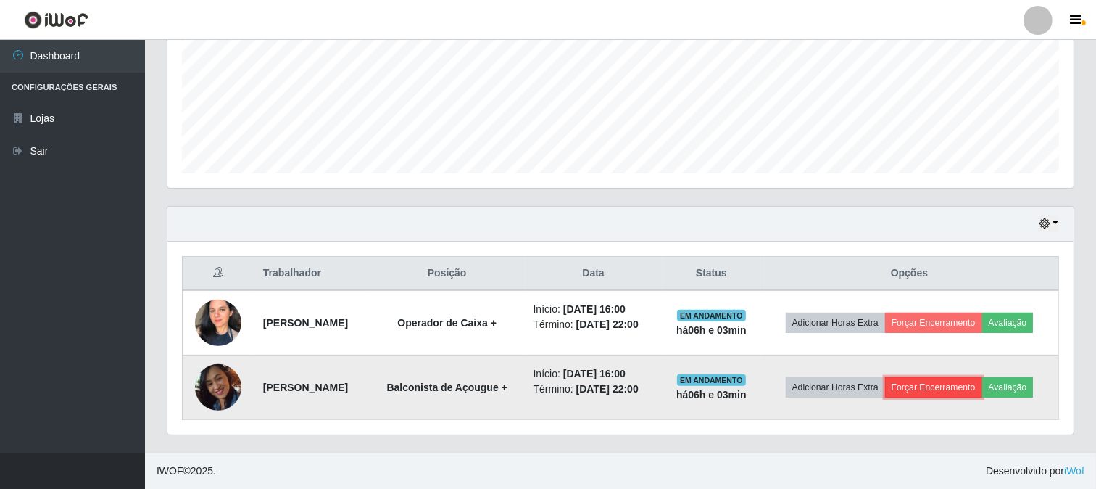
click at [930, 382] on button "Forçar Encerramento" at bounding box center [933, 387] width 97 height 20
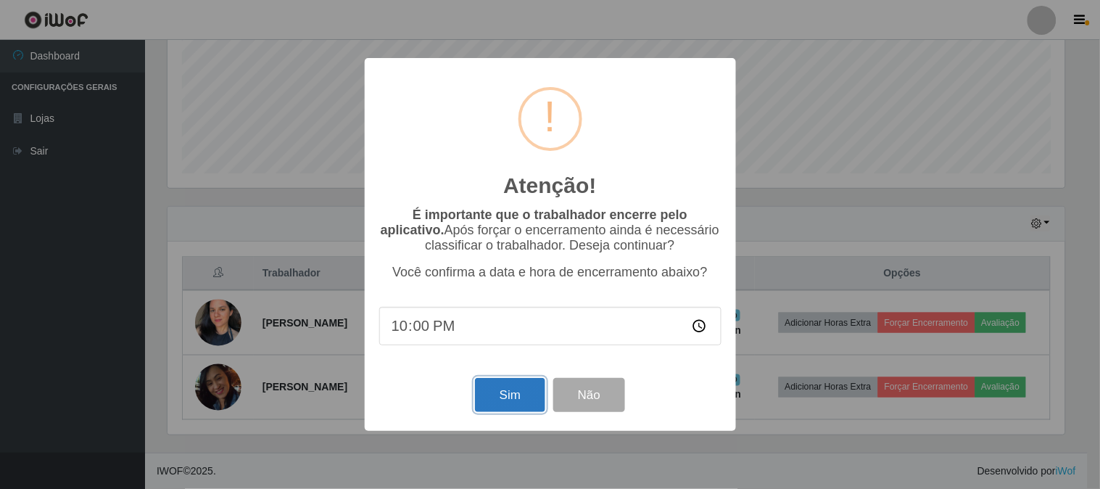
click at [520, 396] on button "Sim" at bounding box center [510, 395] width 70 height 34
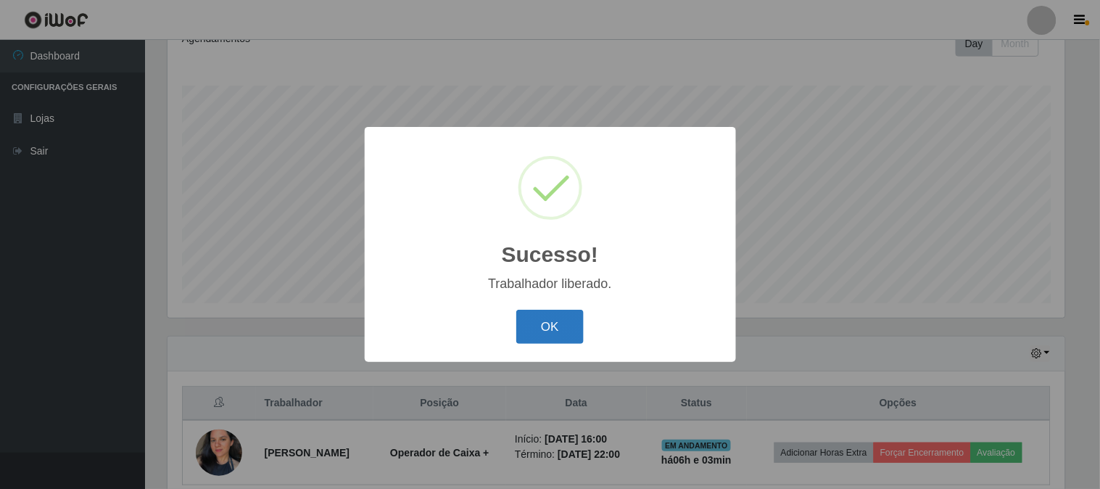
click at [547, 334] on button "OK" at bounding box center [549, 327] width 67 height 34
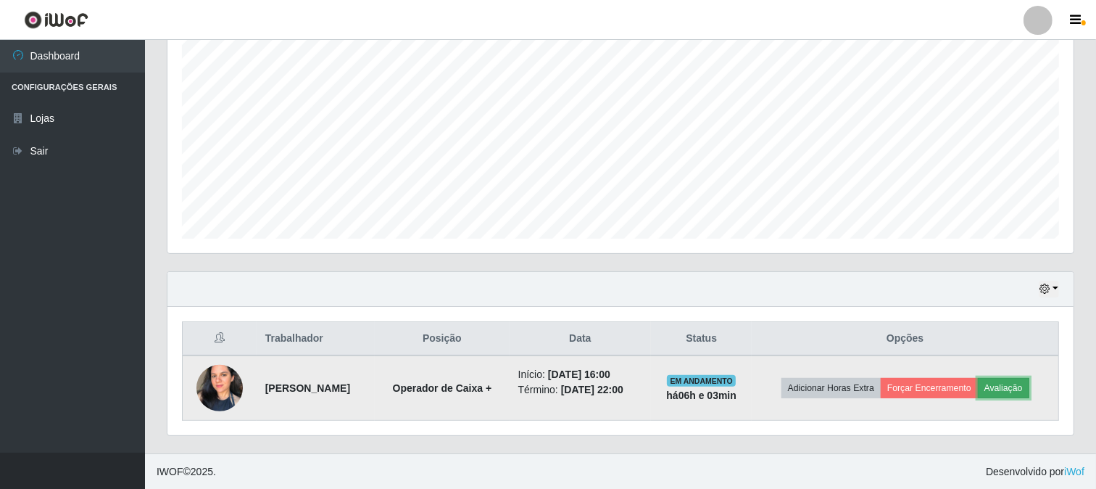
click at [1005, 389] on button "Avaliação" at bounding box center [1003, 388] width 51 height 20
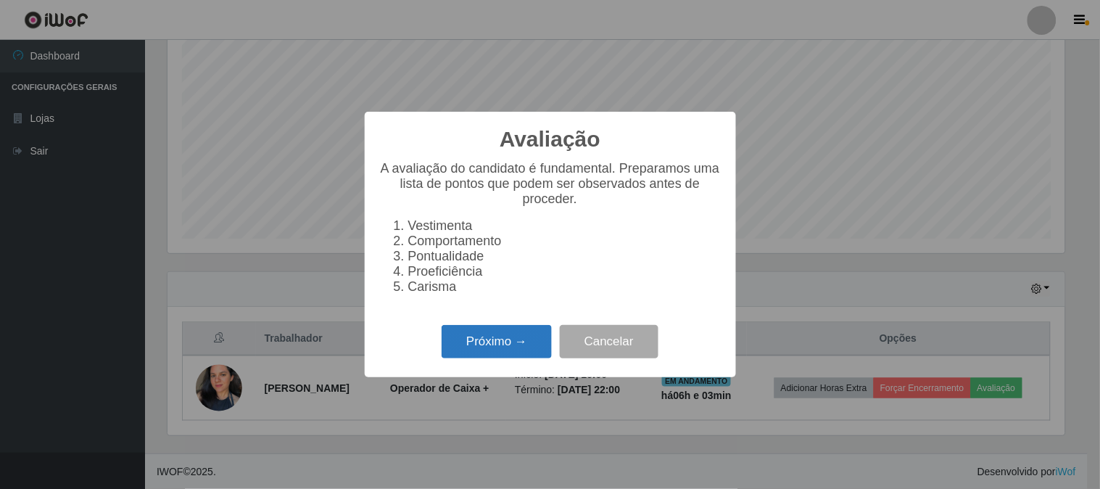
click at [531, 349] on button "Próximo →" at bounding box center [496, 342] width 110 height 34
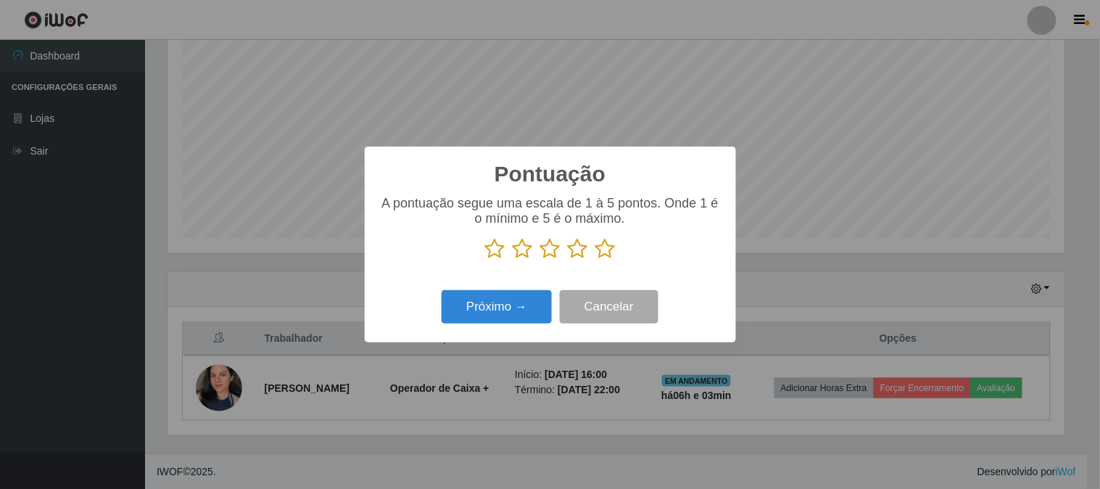
click at [604, 244] on icon at bounding box center [605, 249] width 20 height 22
click at [595, 260] on input "radio" at bounding box center [595, 260] width 0 height 0
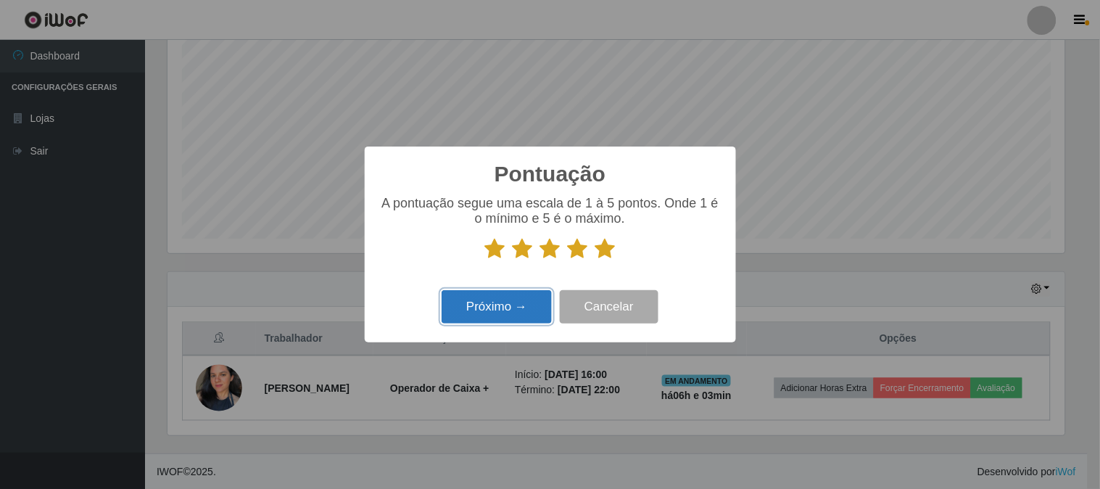
click at [455, 292] on button "Próximo →" at bounding box center [496, 307] width 110 height 34
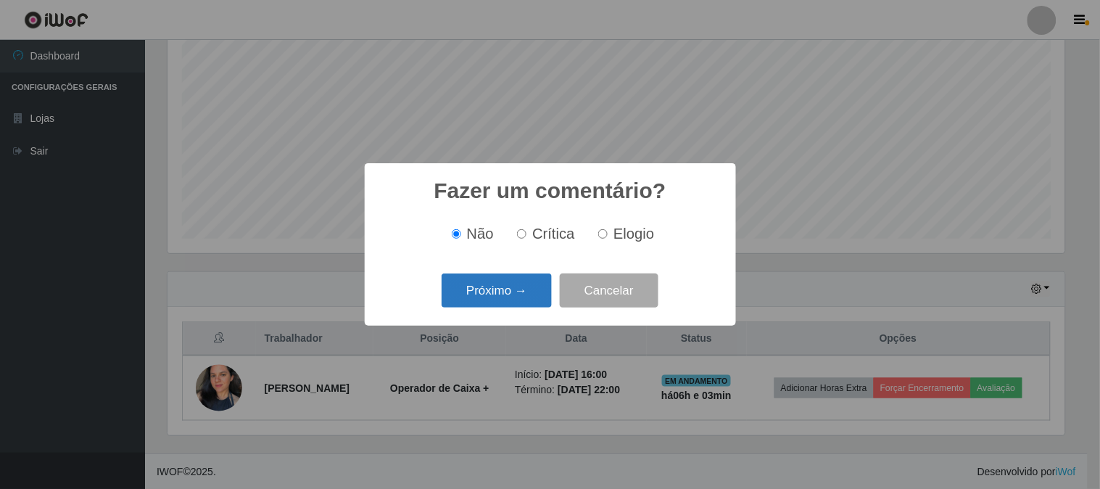
click at [457, 291] on button "Próximo →" at bounding box center [496, 290] width 110 height 34
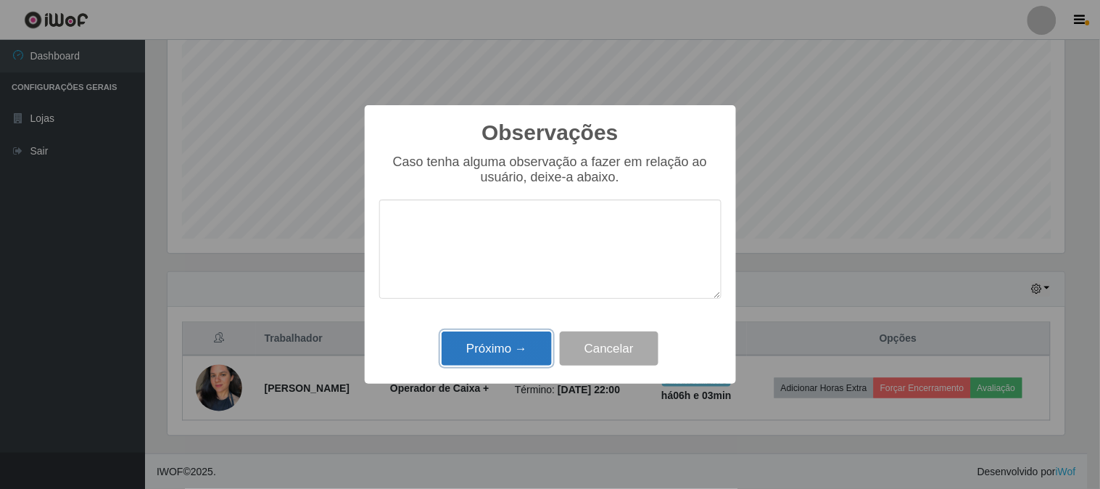
click at [480, 355] on button "Próximo →" at bounding box center [496, 348] width 110 height 34
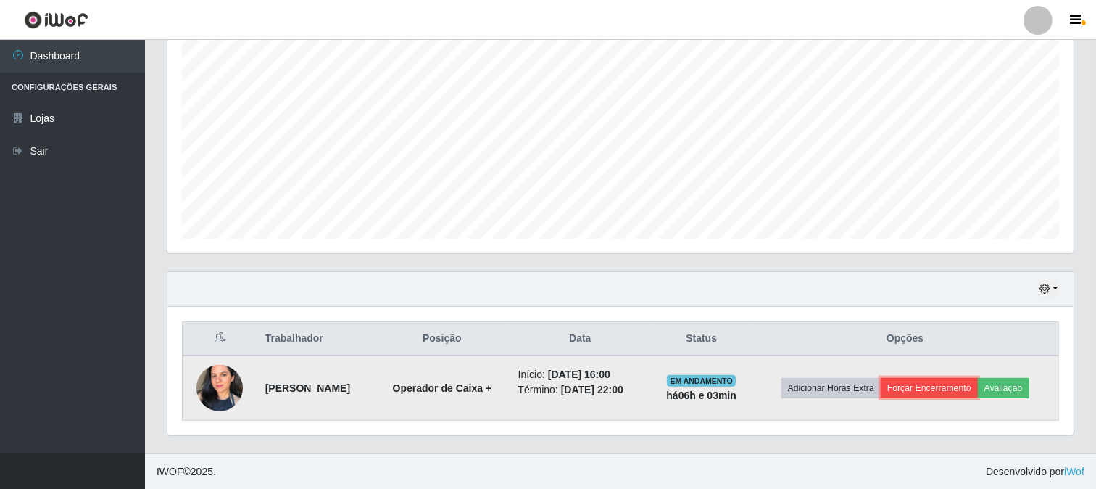
click at [946, 389] on button "Forçar Encerramento" at bounding box center [929, 388] width 97 height 20
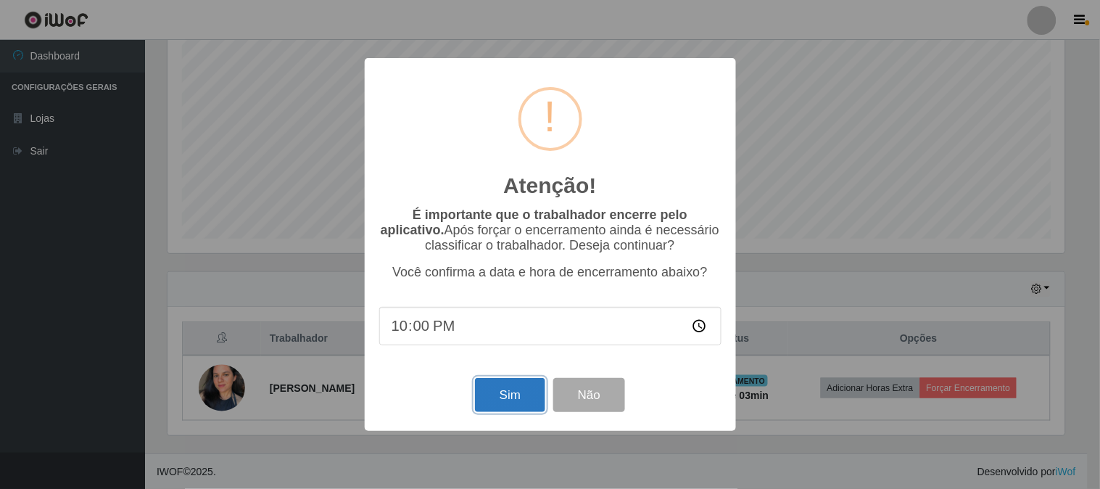
click at [538, 389] on button "Sim" at bounding box center [510, 395] width 70 height 34
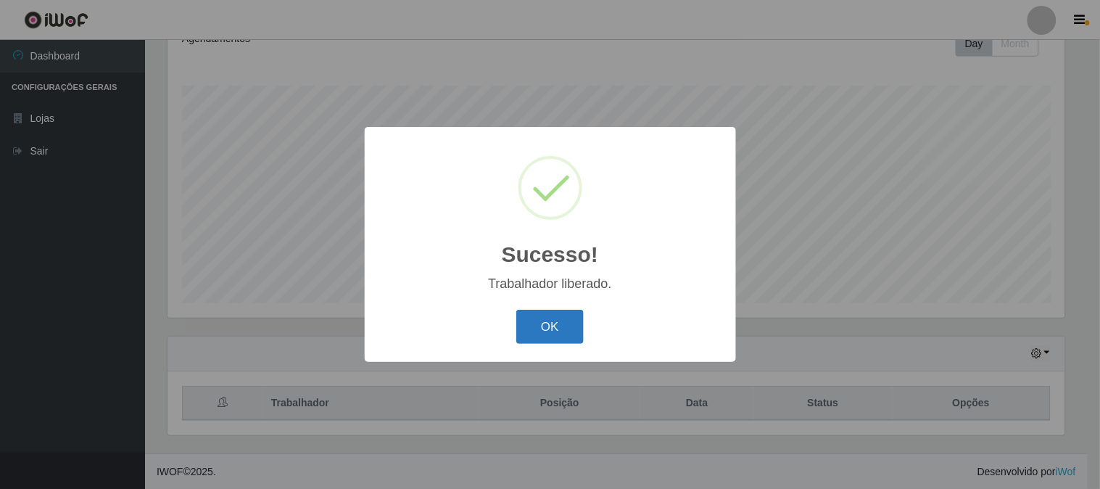
click at [559, 338] on button "OK" at bounding box center [549, 327] width 67 height 34
